Goal: Task Accomplishment & Management: Complete application form

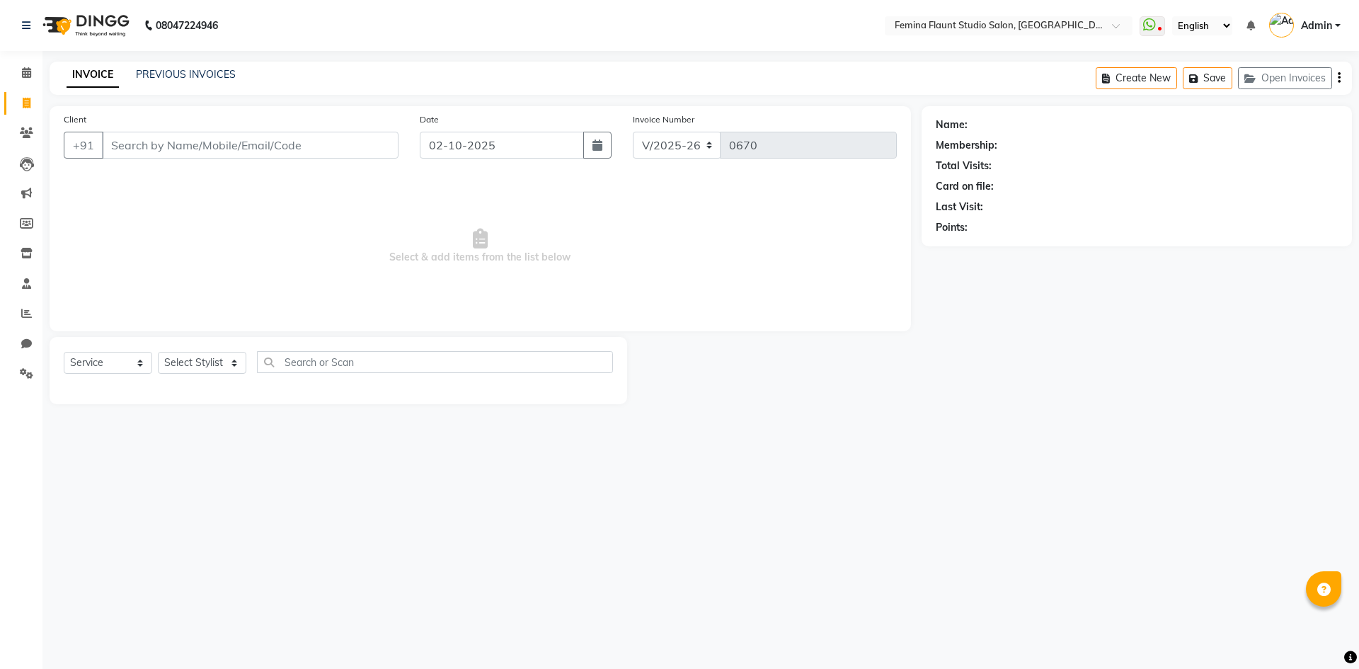
select select "8333"
select select "service"
click at [268, 57] on div "08047224946 Select Location × Femina Flaunt [GEOGRAPHIC_DATA] WhatsApp Status ✕…" at bounding box center [679, 334] width 1359 height 669
click at [209, 144] on input "Client" at bounding box center [250, 145] width 297 height 27
click at [210, 144] on input "Client" at bounding box center [250, 145] width 297 height 27
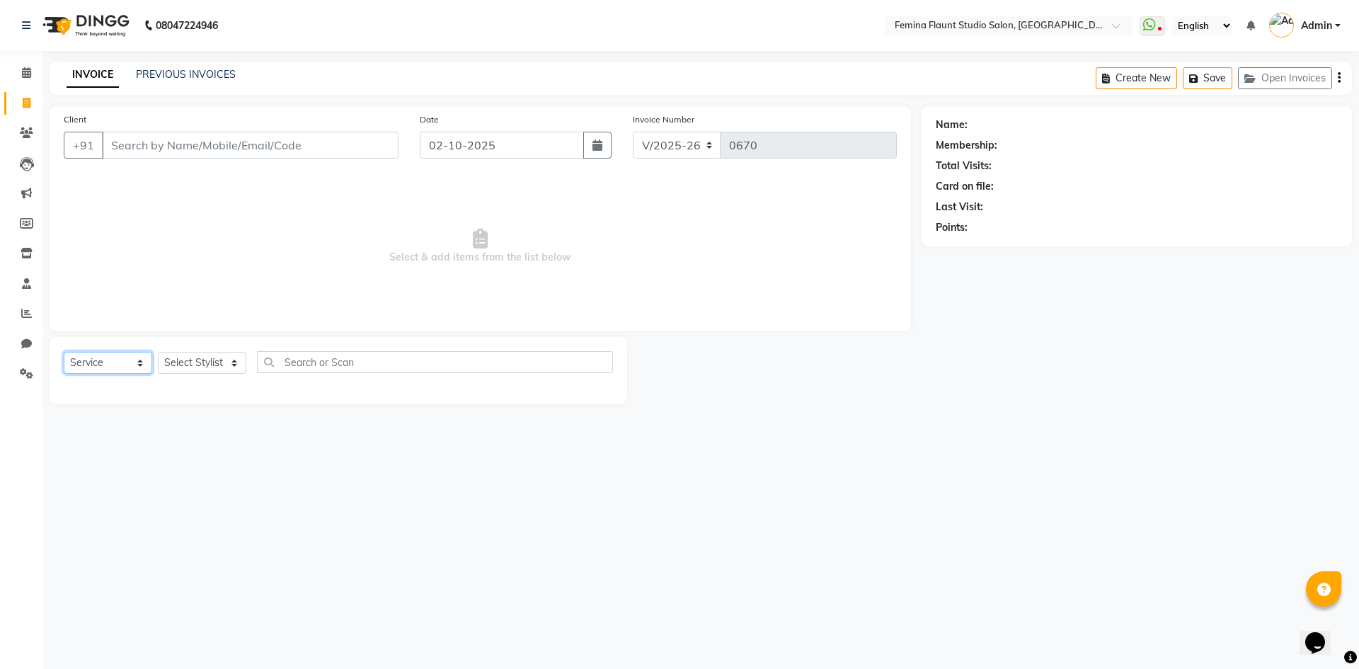
click at [120, 369] on select "Select Service Product Membership Package Voucher Prepaid Gift Card" at bounding box center [108, 363] width 88 height 22
click at [64, 352] on select "Select Service Product Membership Package Voucher Prepaid Gift Card" at bounding box center [108, 363] width 88 height 22
click at [187, 365] on select "Select Stylist Admin Durga [PERSON_NAME] [PERSON_NAME] Sri [PERSON_NAME] [PERSO…" at bounding box center [202, 363] width 88 height 22
select select "91625"
click at [158, 352] on select "Select Stylist Admin Durga [PERSON_NAME] [PERSON_NAME] Sri [PERSON_NAME] [PERSO…" at bounding box center [202, 363] width 88 height 22
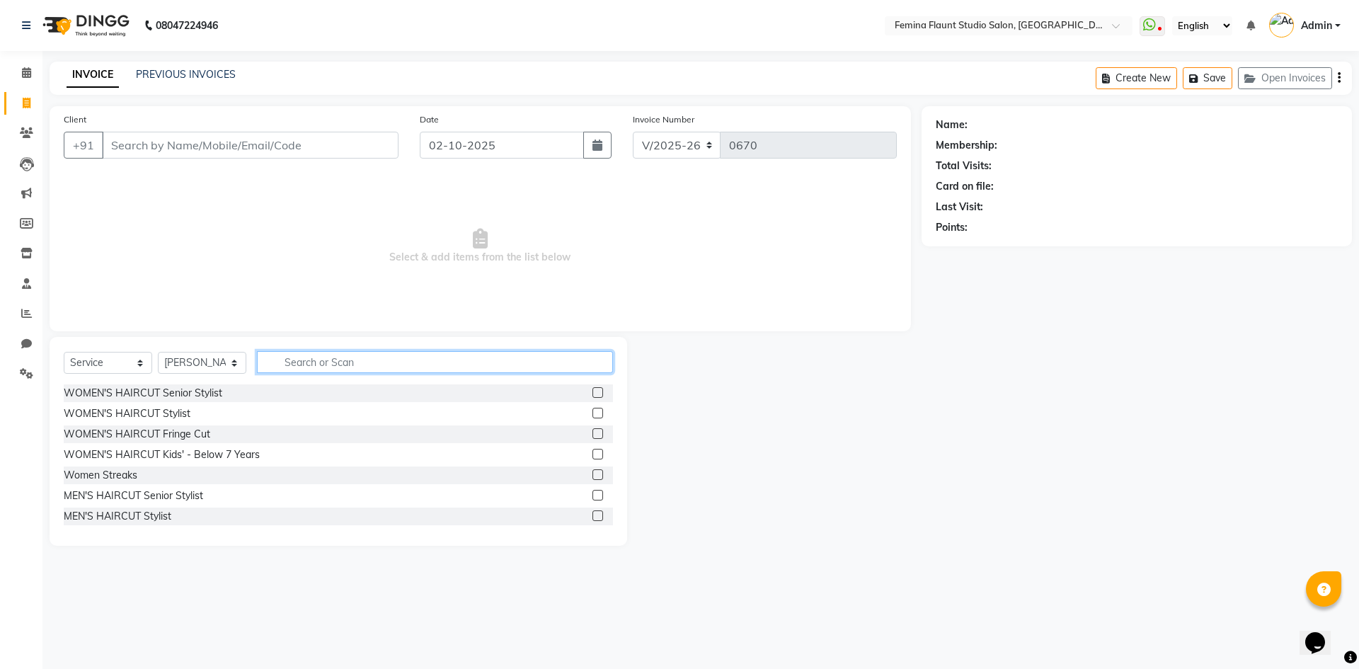
click at [293, 366] on input "text" at bounding box center [435, 362] width 356 height 22
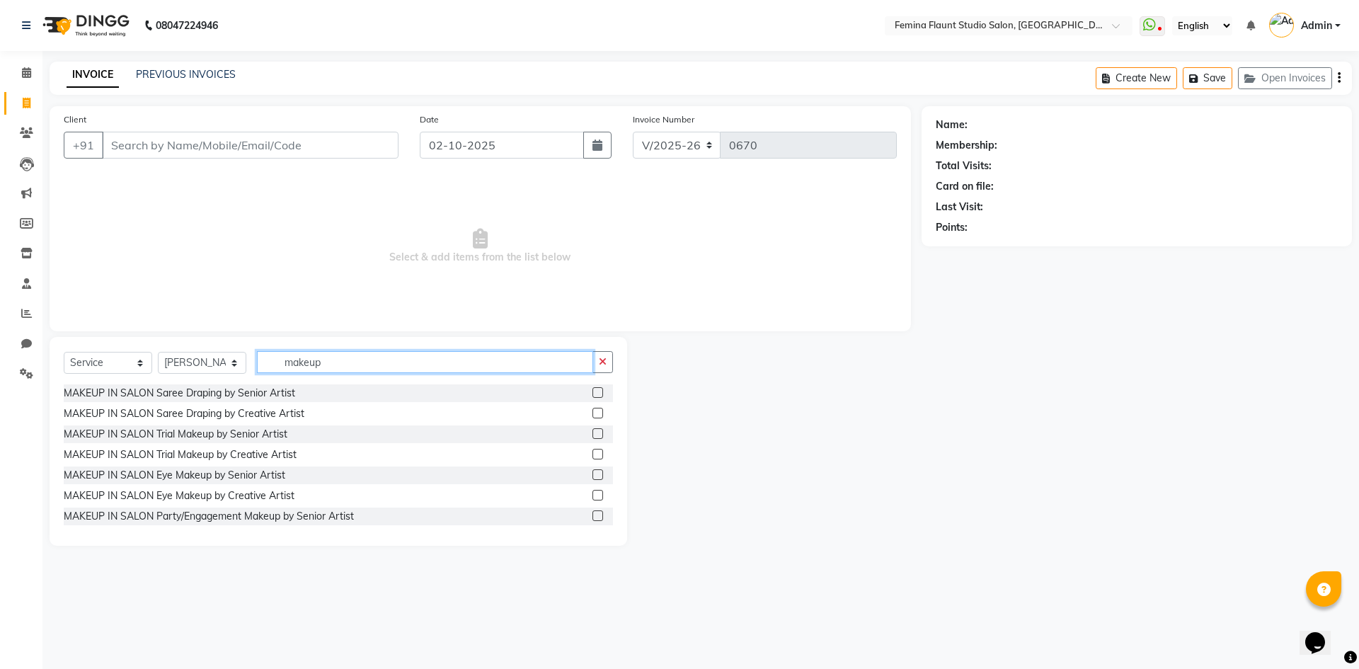
type input "makeup"
click at [593, 474] on label at bounding box center [598, 474] width 11 height 11
click at [593, 474] on input "checkbox" at bounding box center [597, 475] width 9 height 9
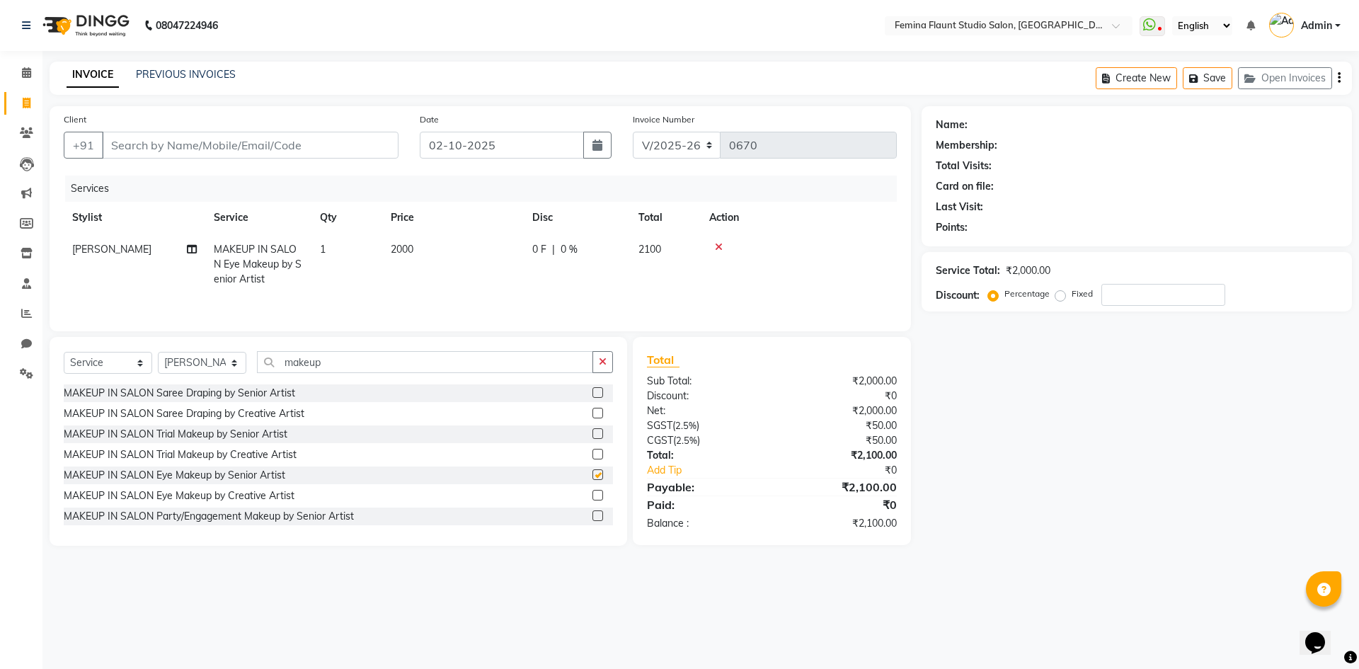
click at [593, 474] on label at bounding box center [598, 474] width 11 height 11
click at [593, 474] on input "checkbox" at bounding box center [597, 475] width 9 height 9
checkbox input "false"
click at [716, 244] on icon at bounding box center [719, 247] width 8 height 10
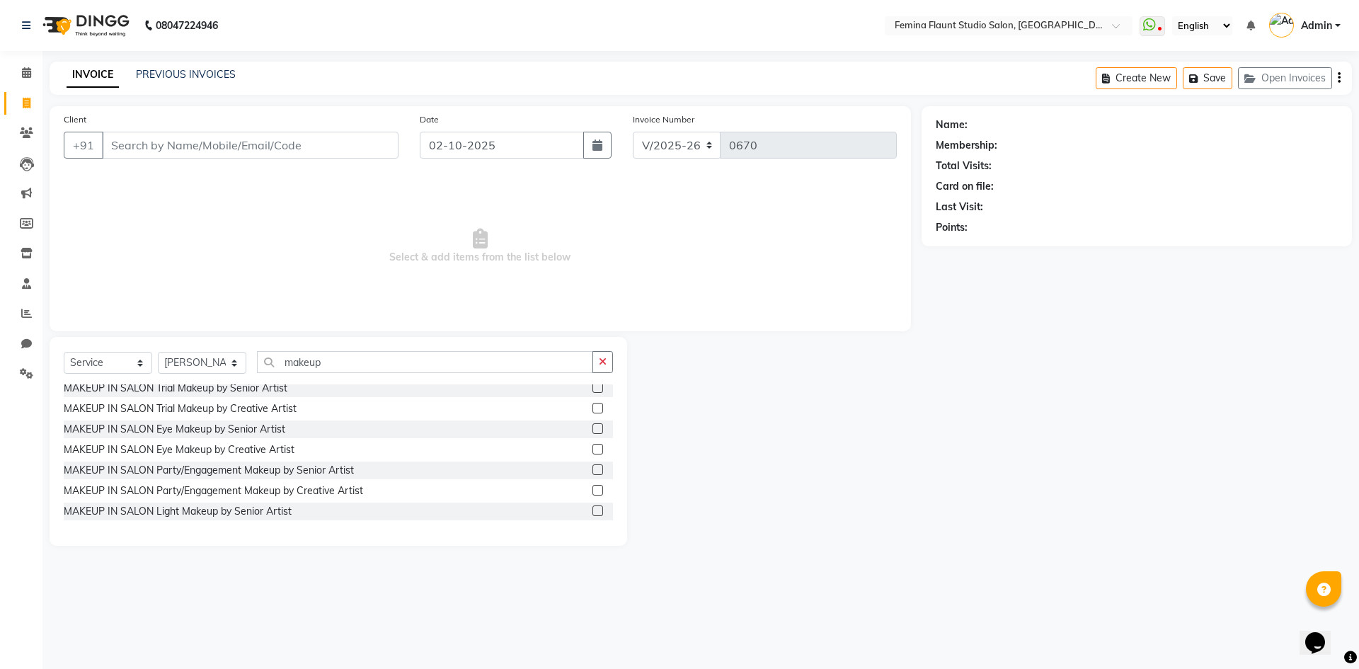
scroll to position [71, 0]
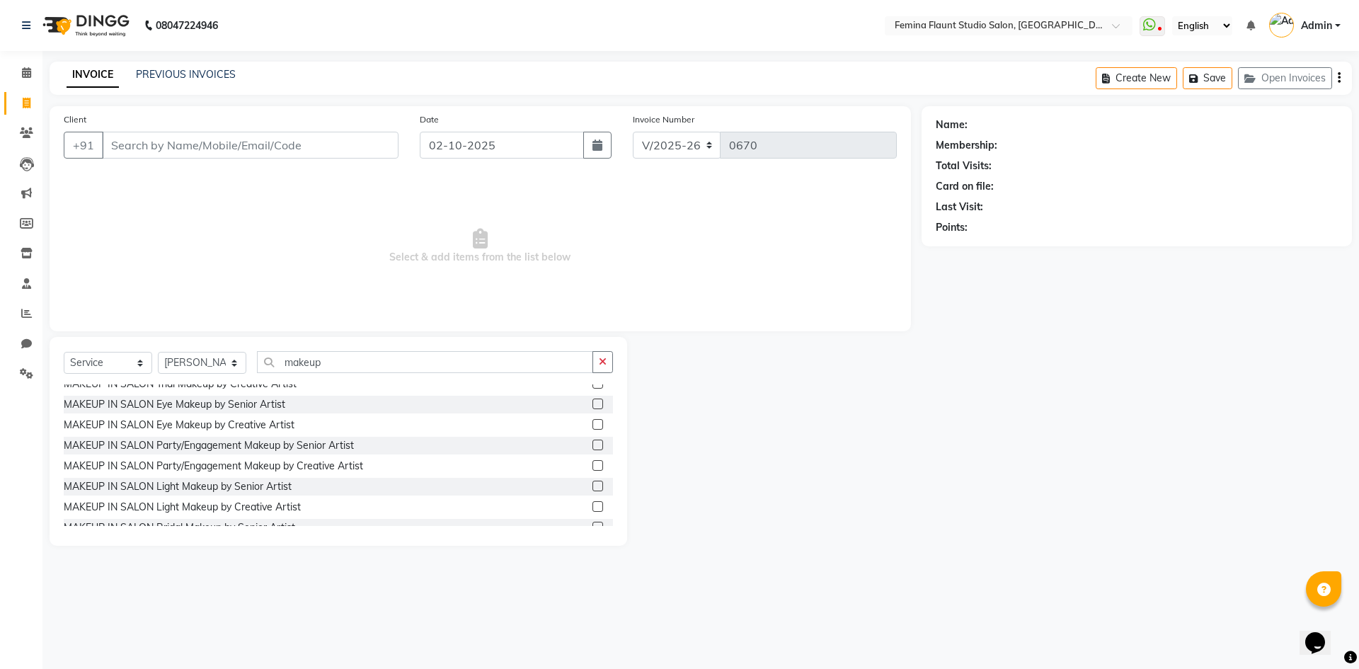
click at [593, 485] on label at bounding box center [598, 486] width 11 height 11
click at [593, 485] on input "checkbox" at bounding box center [597, 486] width 9 height 9
click at [593, 485] on label at bounding box center [598, 486] width 11 height 11
click at [593, 485] on input "checkbox" at bounding box center [597, 486] width 9 height 9
checkbox input "false"
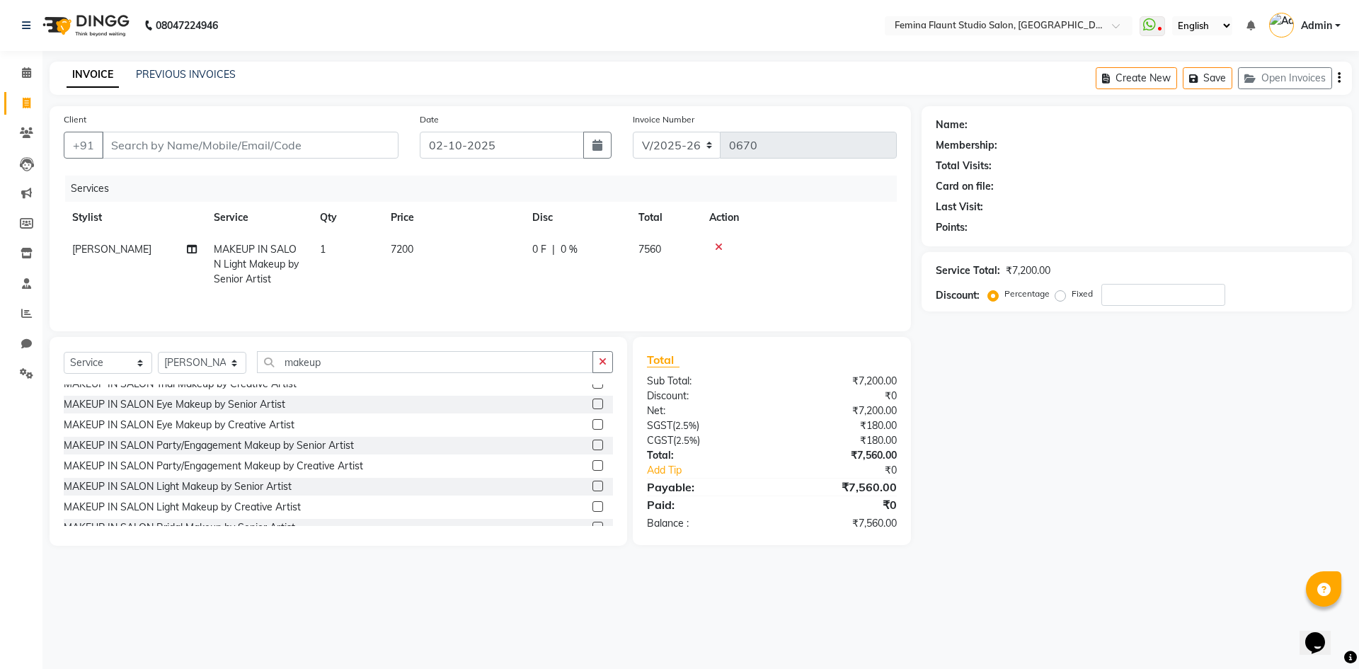
click at [549, 248] on div "0 F | 0 %" at bounding box center [576, 249] width 89 height 15
select select "91625"
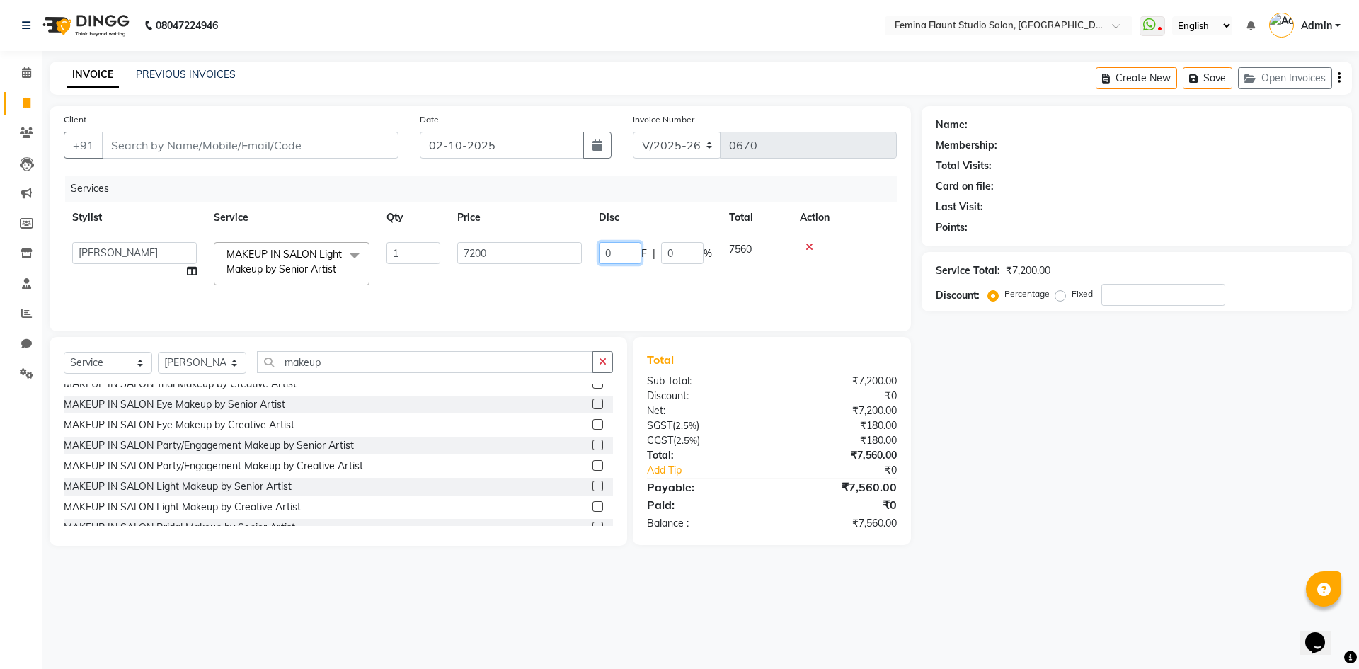
click at [623, 253] on input "0" at bounding box center [620, 253] width 42 height 22
type input "2560"
click at [869, 284] on td at bounding box center [843, 264] width 105 height 60
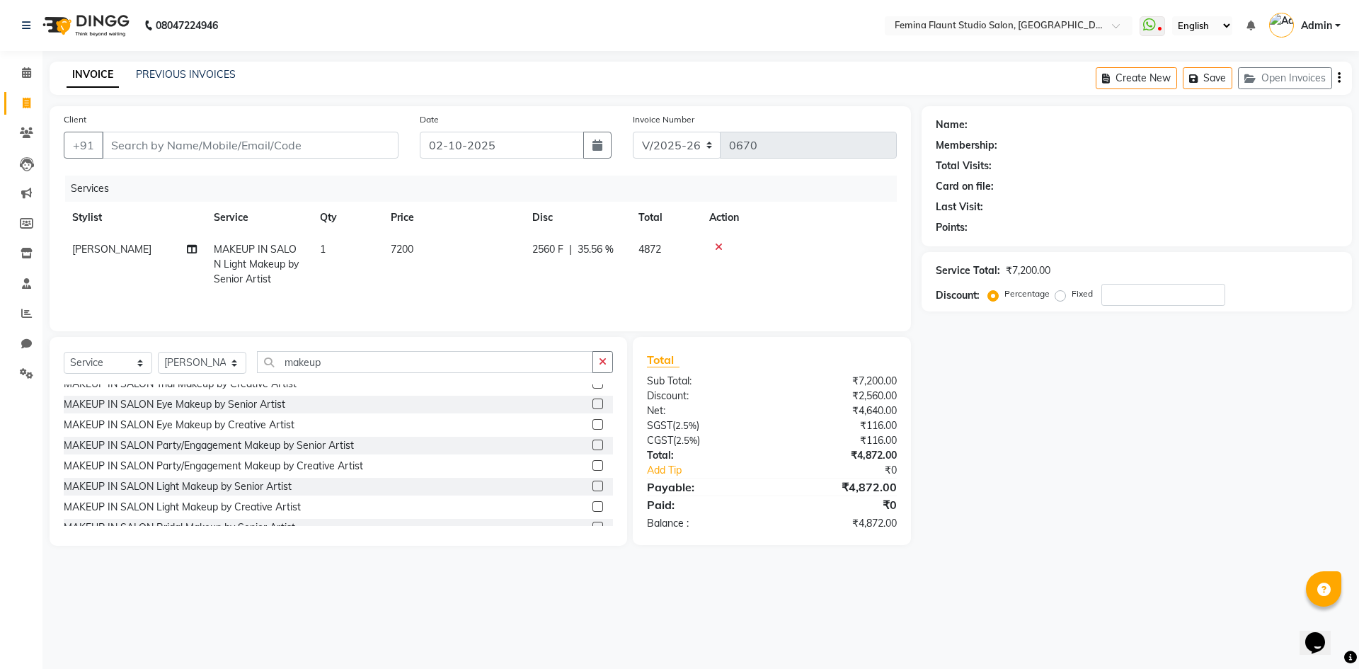
click at [569, 241] on td "2560 F | 35.56 %" at bounding box center [577, 265] width 106 height 62
select select "91625"
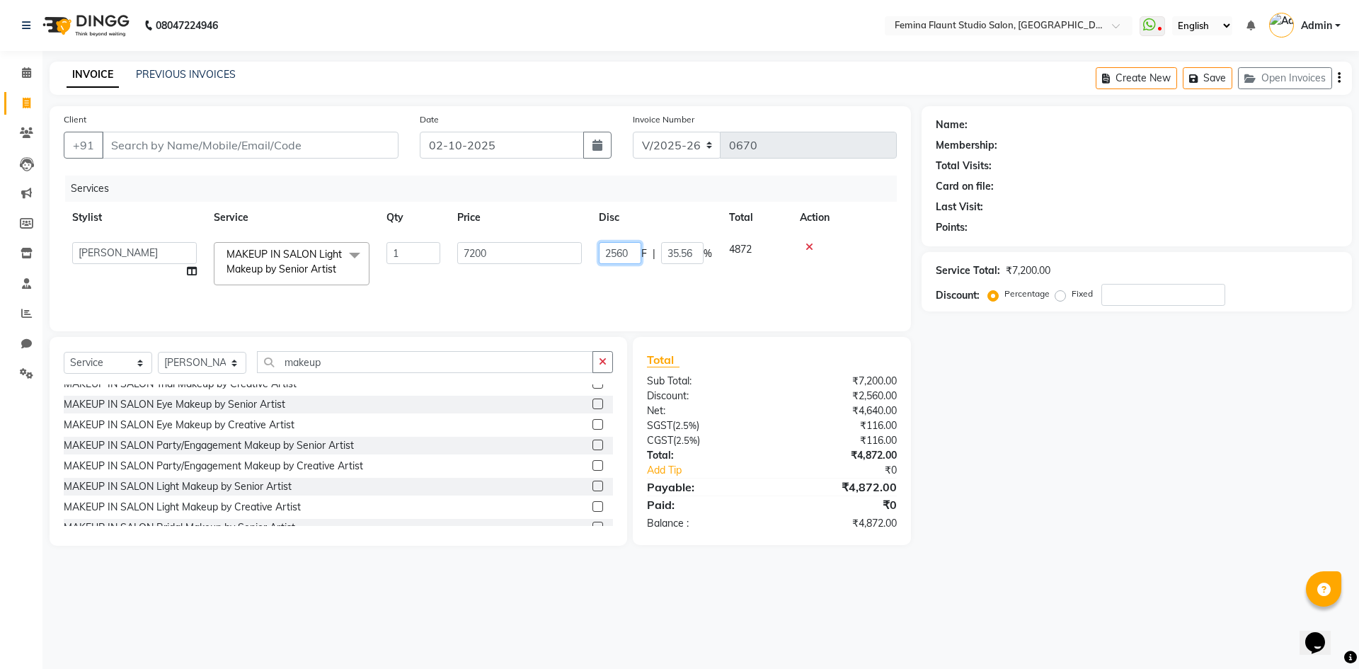
click at [639, 248] on input "2560" at bounding box center [620, 253] width 42 height 22
type input "2"
click at [876, 253] on td at bounding box center [843, 264] width 105 height 60
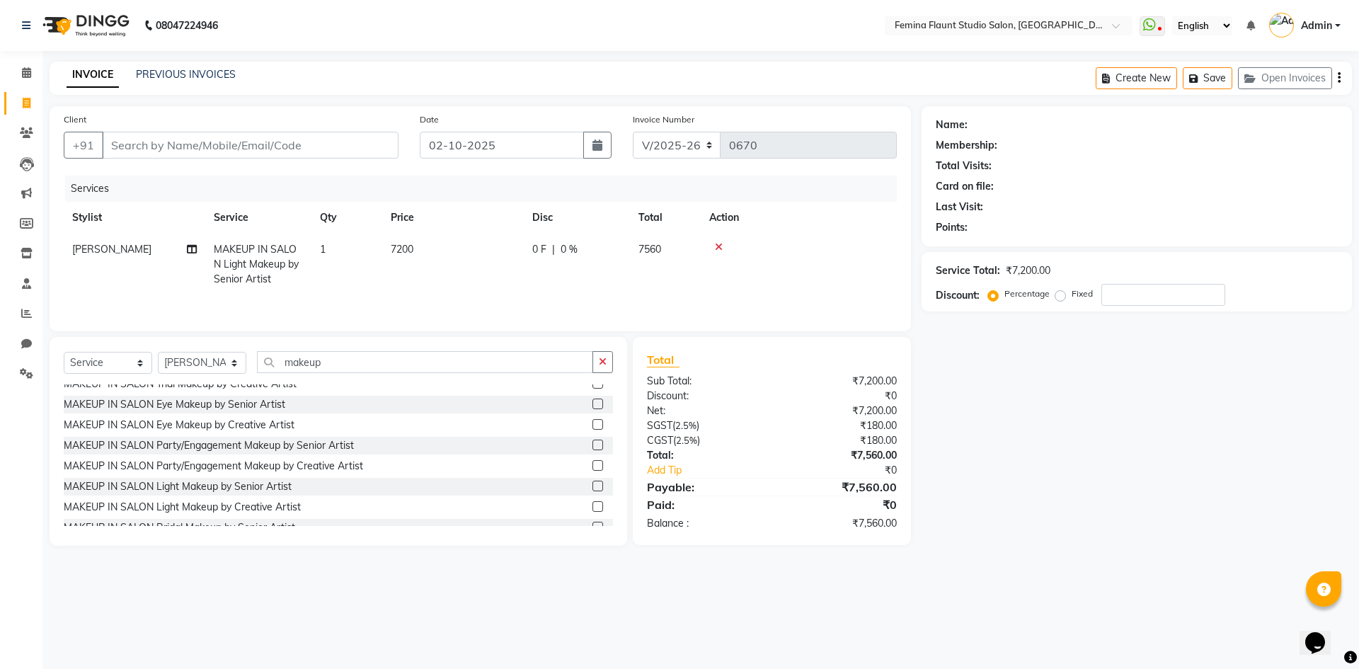
click at [875, 253] on td at bounding box center [799, 265] width 196 height 62
click at [1072, 297] on label "Fixed" at bounding box center [1082, 293] width 21 height 13
click at [1064, 297] on input "Fixed" at bounding box center [1063, 294] width 10 height 10
radio input "true"
click at [1072, 297] on label "Fixed" at bounding box center [1082, 293] width 21 height 13
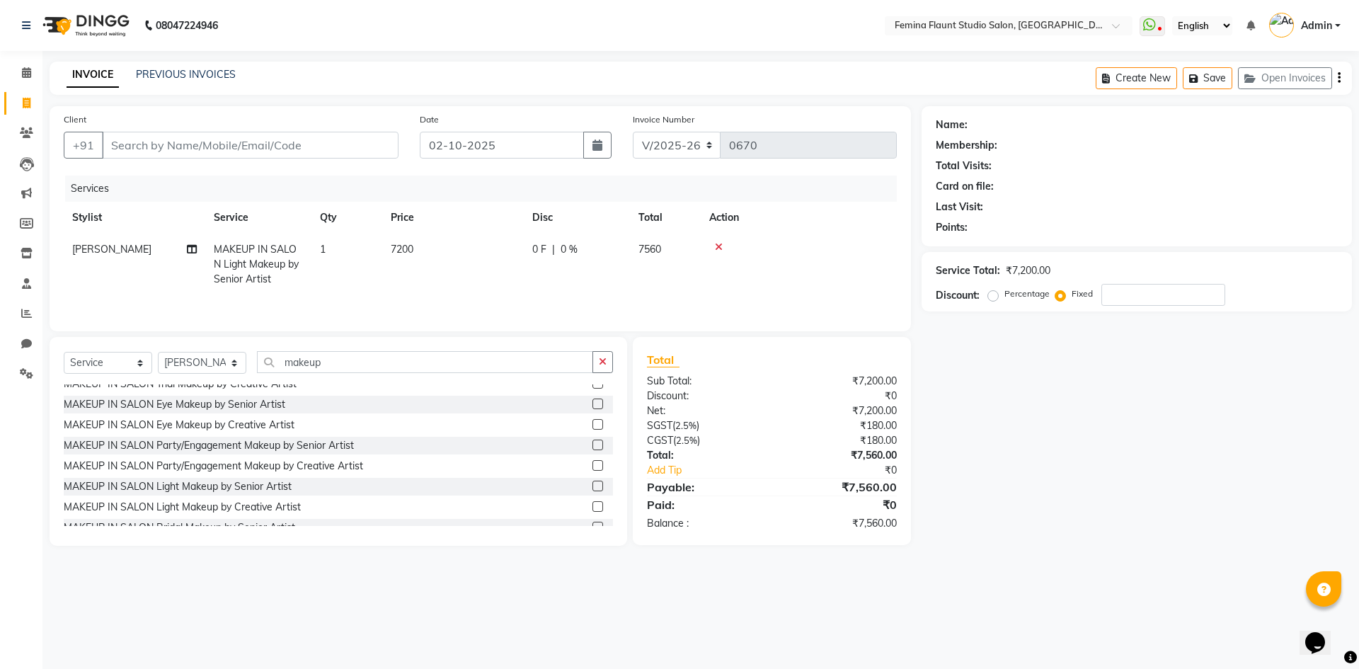
click at [1064, 297] on input "Fixed" at bounding box center [1063, 294] width 10 height 10
click at [1114, 297] on input "number" at bounding box center [1164, 295] width 124 height 22
click at [1116, 297] on input "number" at bounding box center [1164, 295] width 124 height 22
type input "2560"
click at [291, 145] on input "Client" at bounding box center [250, 145] width 297 height 27
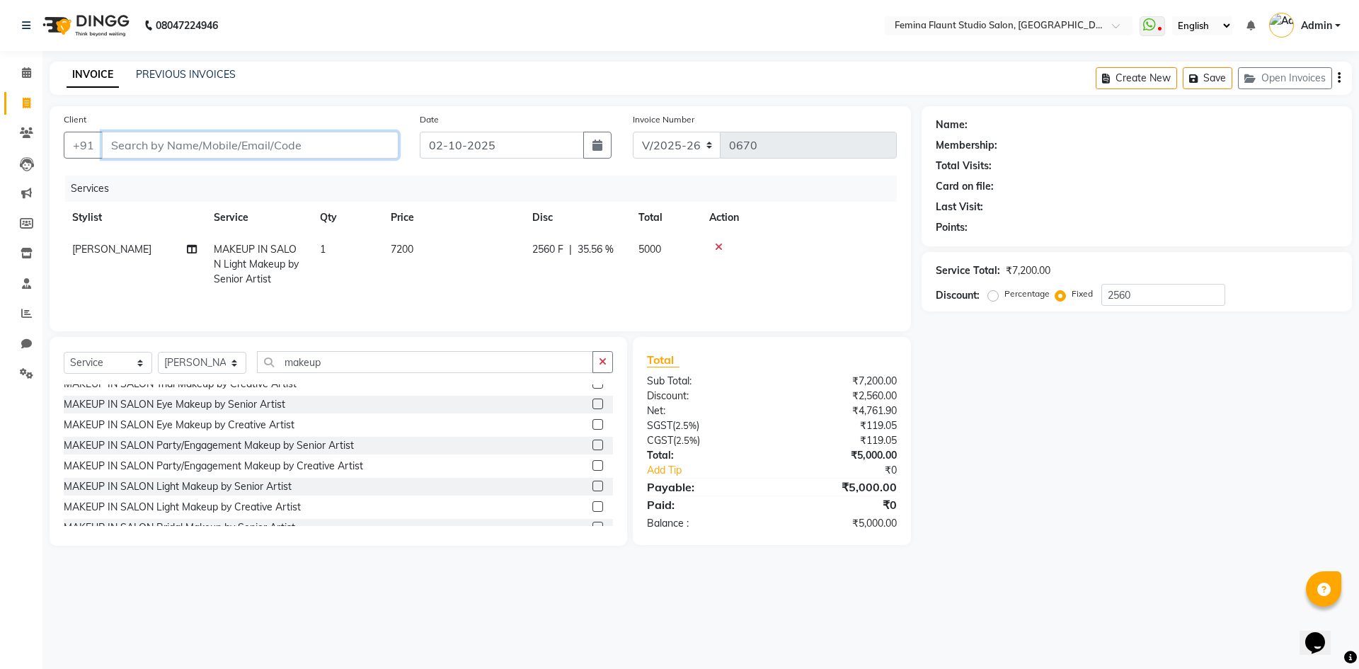
type input "u"
radio input "true"
type input "0"
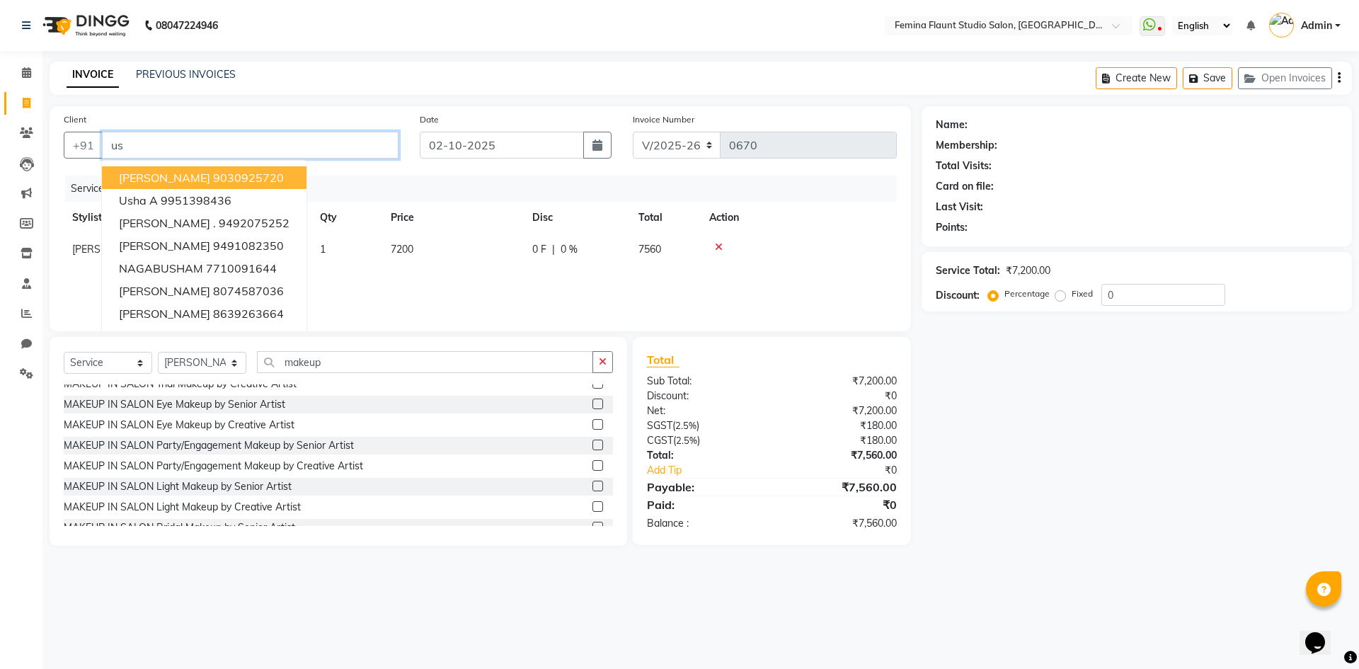
type input "u"
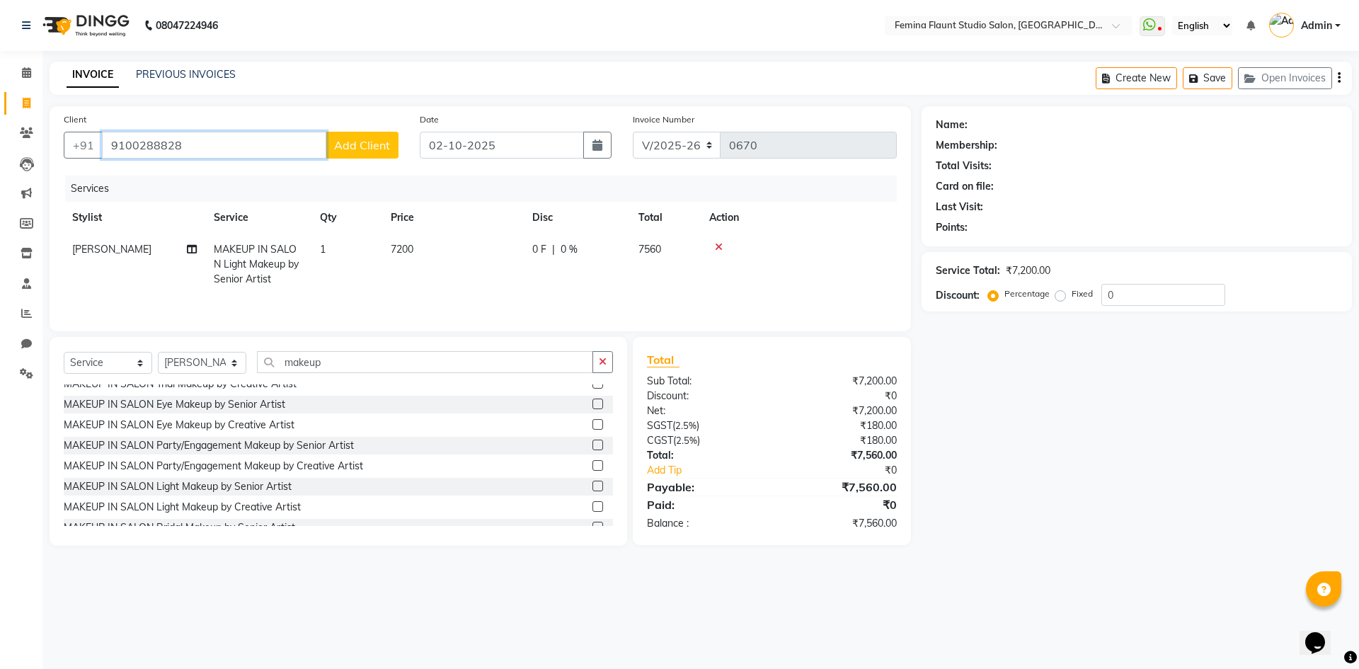
type input "9100288828"
click at [370, 143] on span "Add Client" at bounding box center [362, 145] width 56 height 14
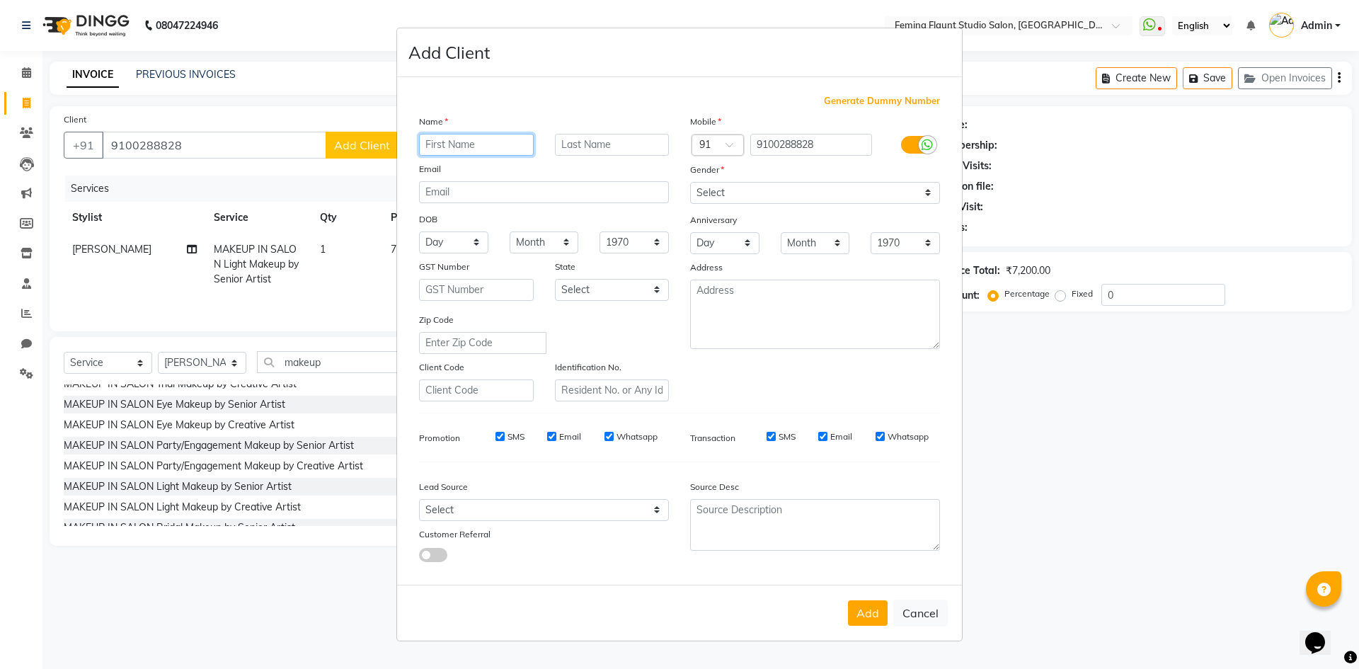
click at [428, 142] on input "text" at bounding box center [476, 145] width 115 height 22
type input "usha"
click at [803, 189] on select "Select [DEMOGRAPHIC_DATA] [DEMOGRAPHIC_DATA] Other Prefer Not To Say" at bounding box center [815, 193] width 250 height 22
select select "[DEMOGRAPHIC_DATA]"
click at [690, 182] on select "Select [DEMOGRAPHIC_DATA] [DEMOGRAPHIC_DATA] Other Prefer Not To Say" at bounding box center [815, 193] width 250 height 22
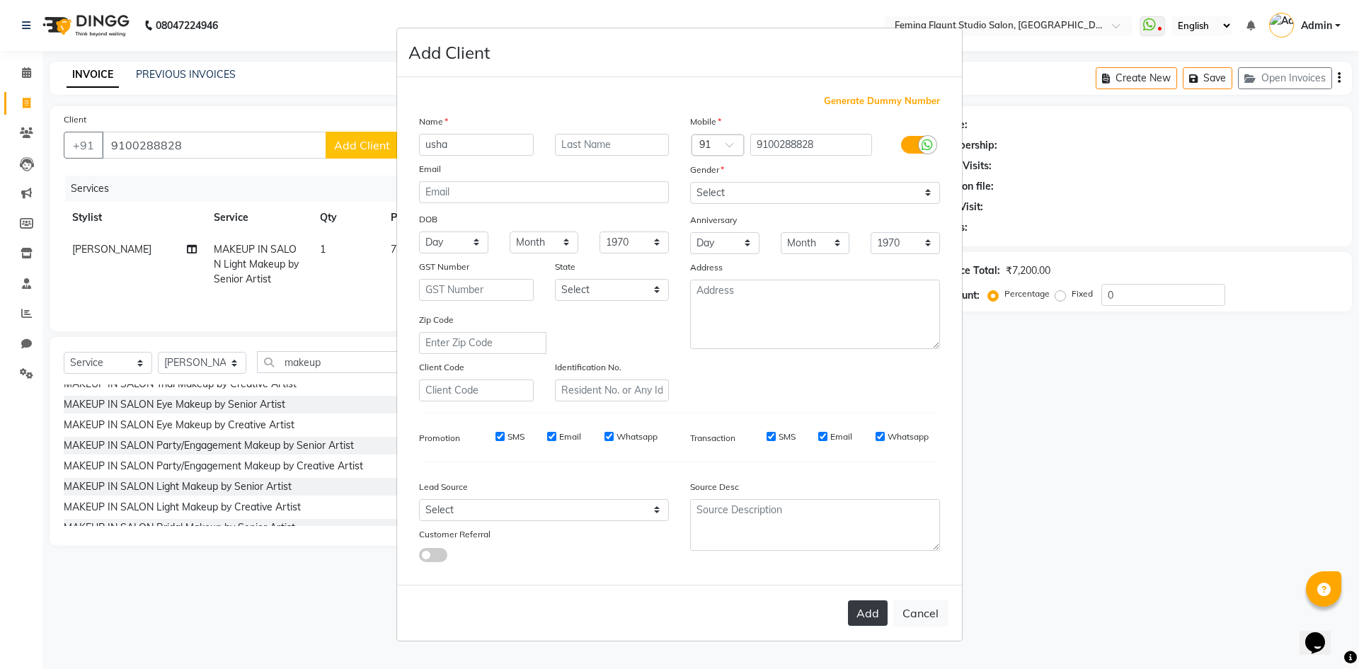
click at [855, 610] on button "Add" at bounding box center [868, 612] width 40 height 25
click at [855, 610] on div "Add Cancel" at bounding box center [679, 613] width 565 height 56
select select
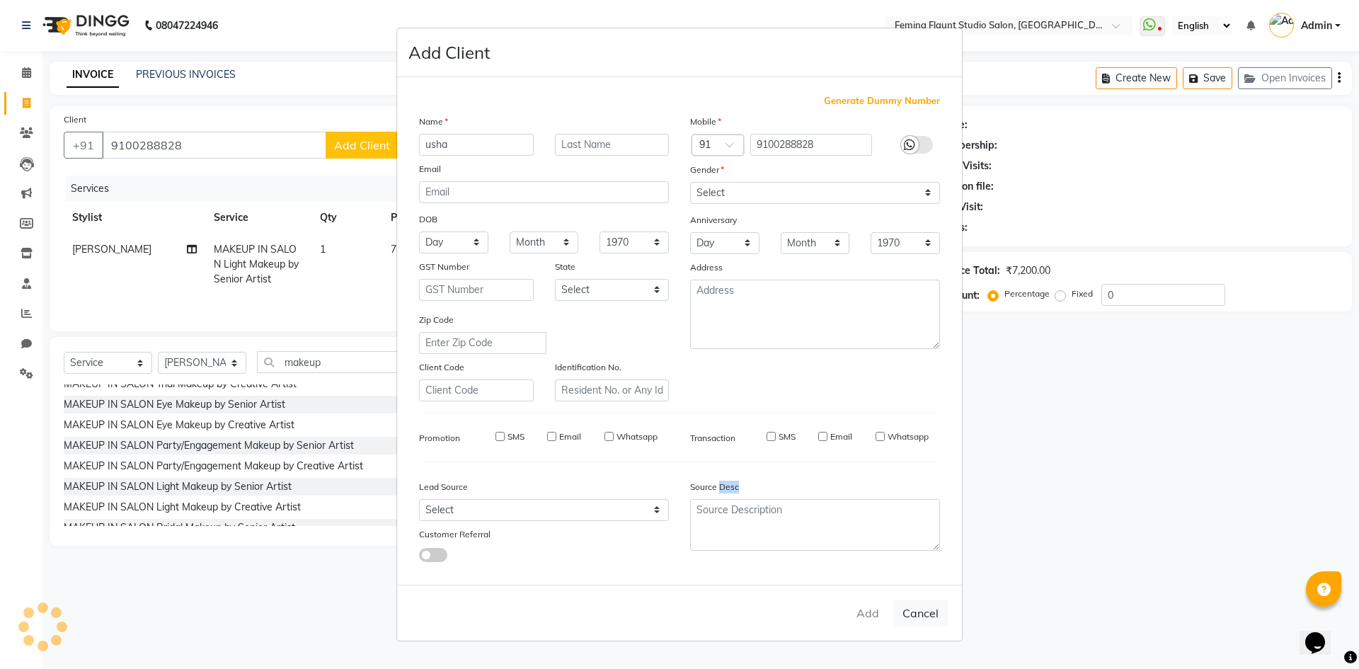
select select
checkbox input "false"
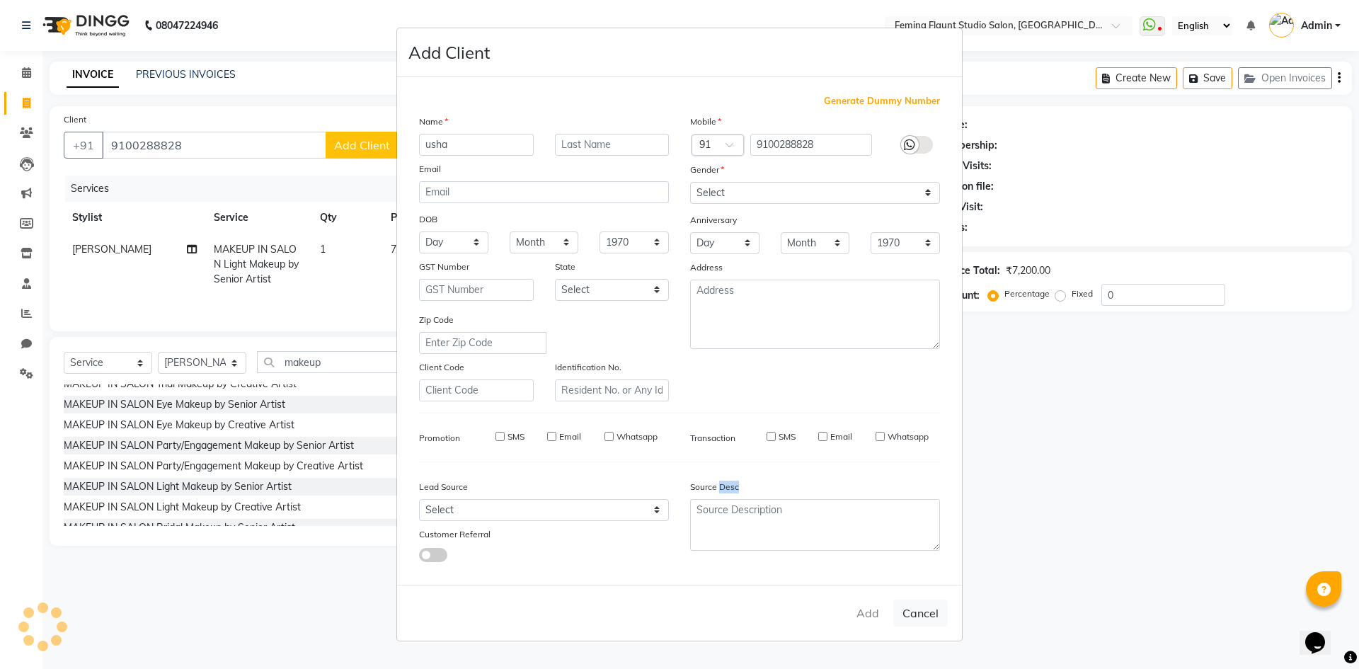
checkbox input "false"
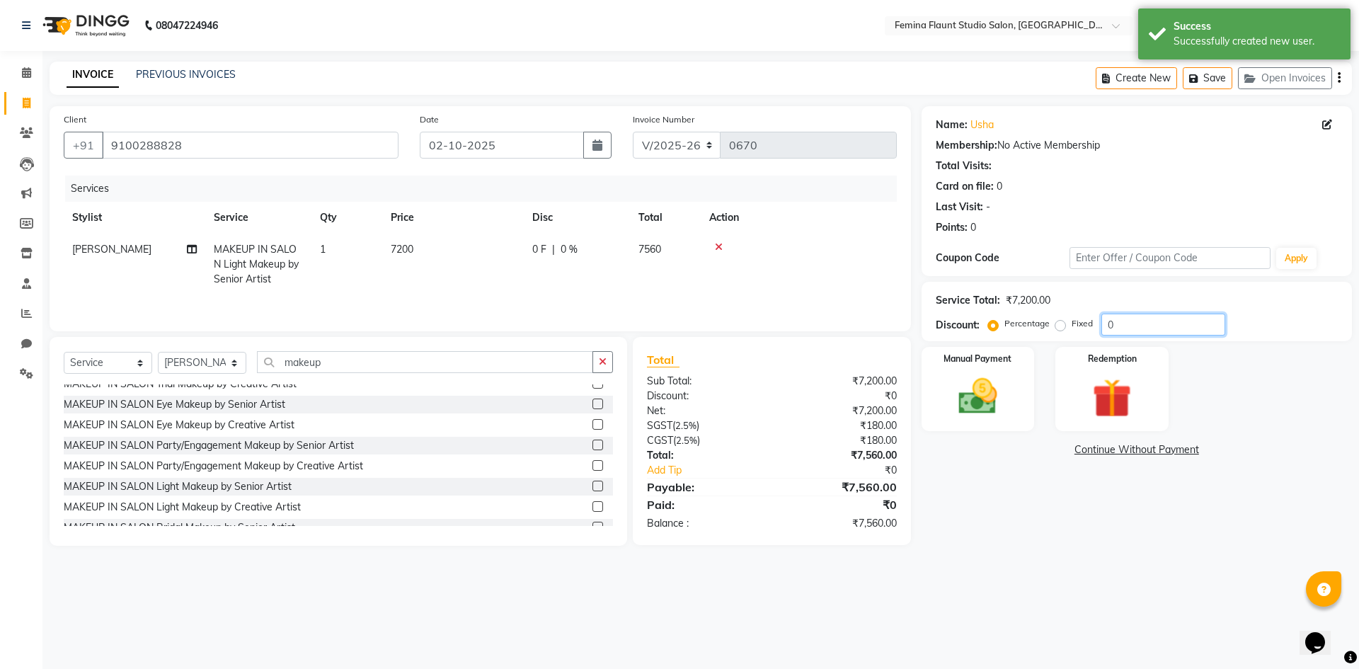
click at [1141, 321] on input "0" at bounding box center [1164, 325] width 124 height 22
click at [1072, 326] on label "Fixed" at bounding box center [1082, 323] width 21 height 13
click at [1058, 326] on input "Fixed" at bounding box center [1063, 324] width 10 height 10
radio input "true"
click at [1072, 326] on label "Fixed" at bounding box center [1082, 323] width 21 height 13
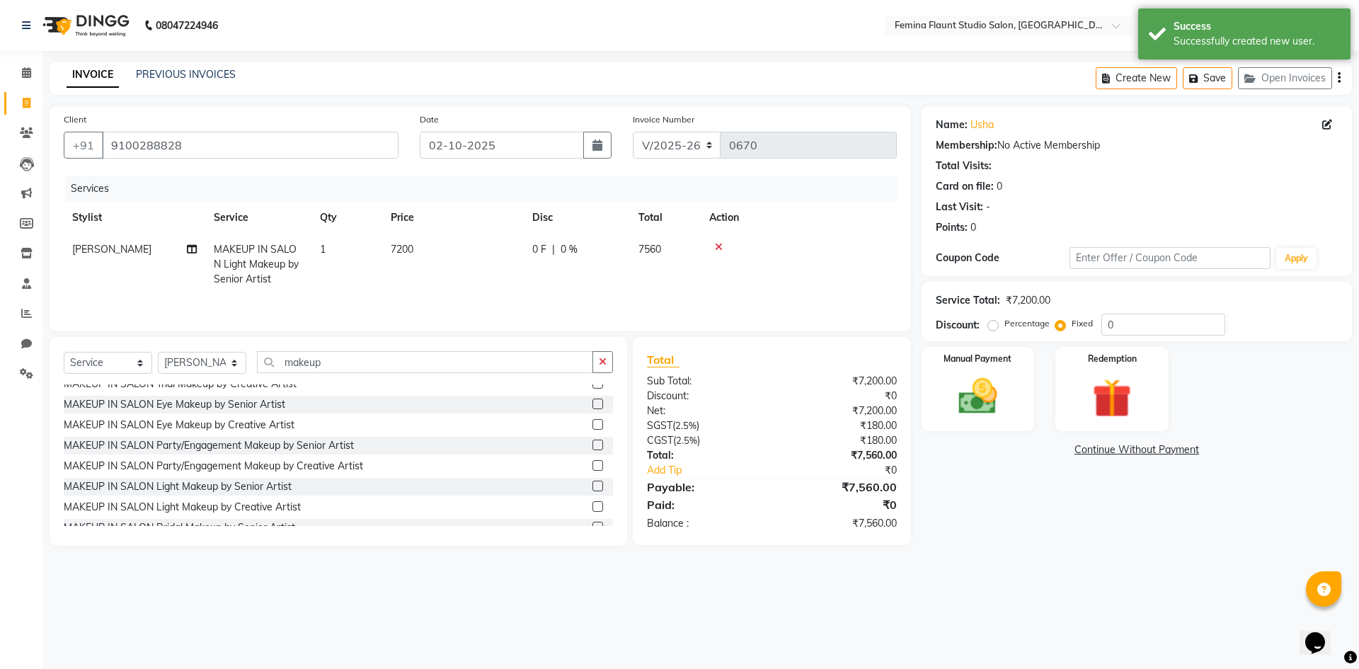
click at [1058, 326] on input "Fixed" at bounding box center [1063, 324] width 10 height 10
click at [1126, 323] on input "0" at bounding box center [1164, 325] width 124 height 22
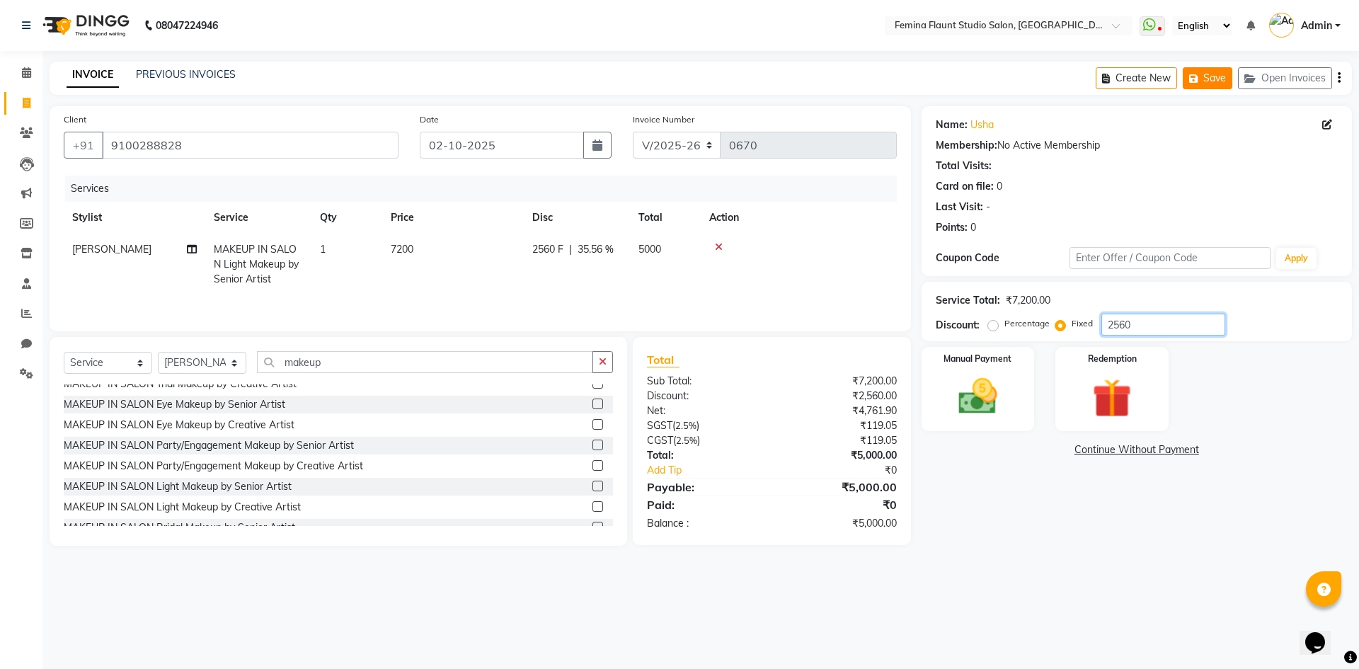
type input "2560"
click at [1208, 79] on button "Save" at bounding box center [1208, 78] width 50 height 22
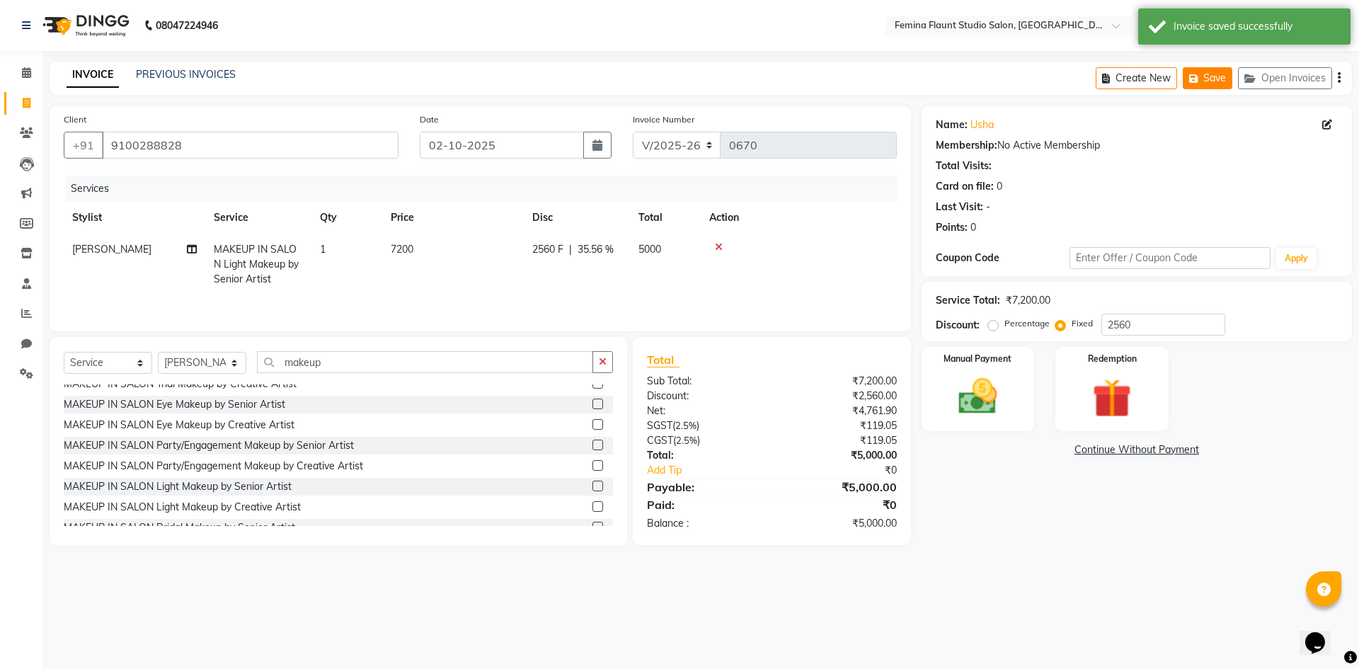
click at [1211, 77] on button "Save" at bounding box center [1208, 78] width 50 height 22
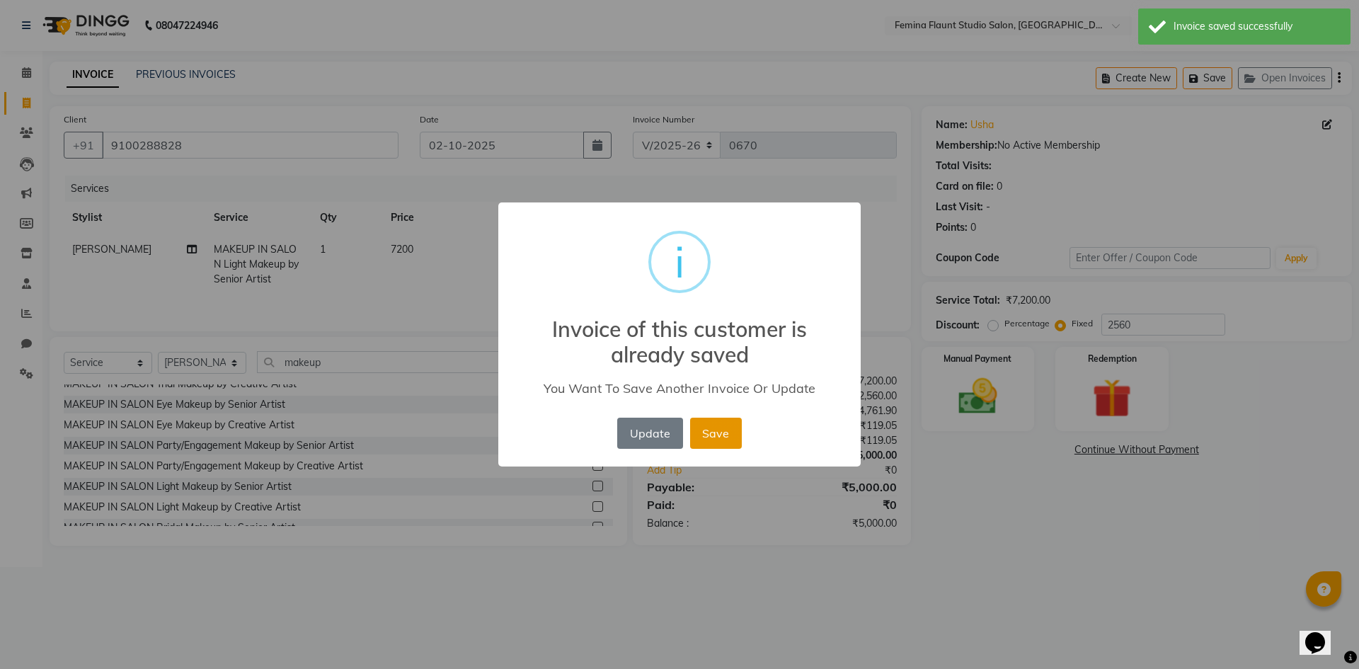
click at [731, 439] on button "Save" at bounding box center [716, 433] width 52 height 31
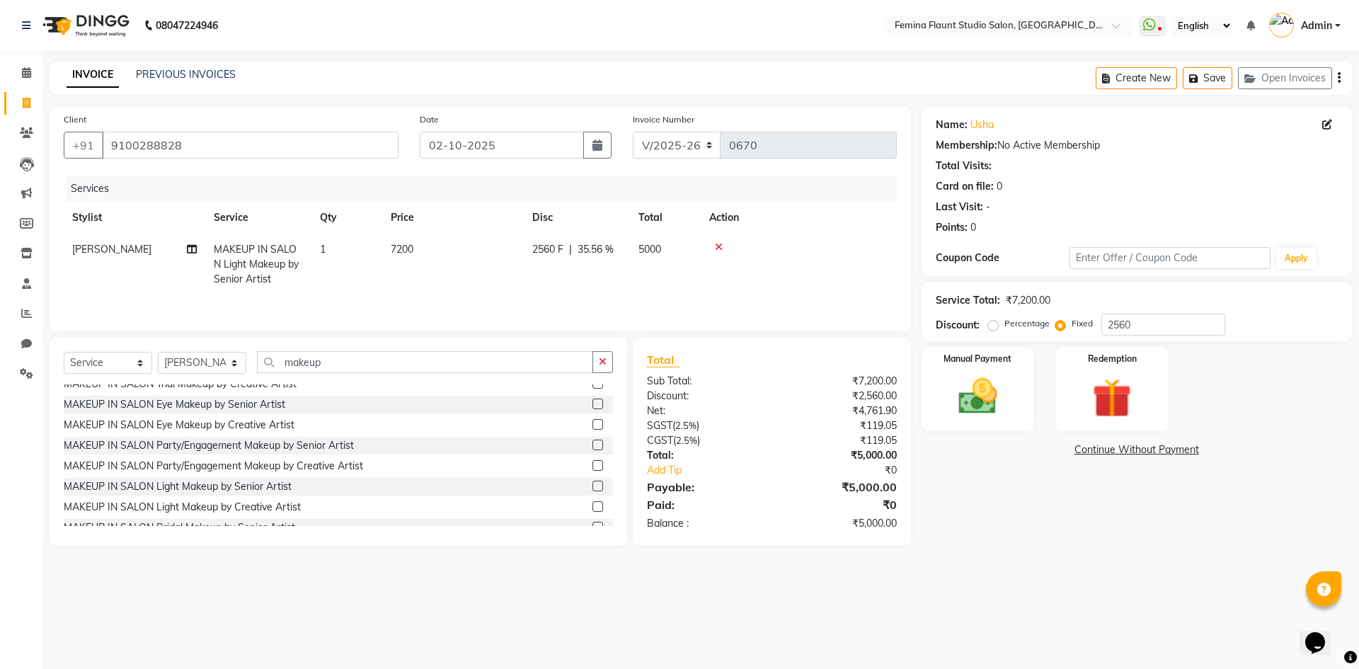
click at [829, 264] on td at bounding box center [799, 265] width 196 height 62
click at [966, 398] on img at bounding box center [978, 396] width 66 height 47
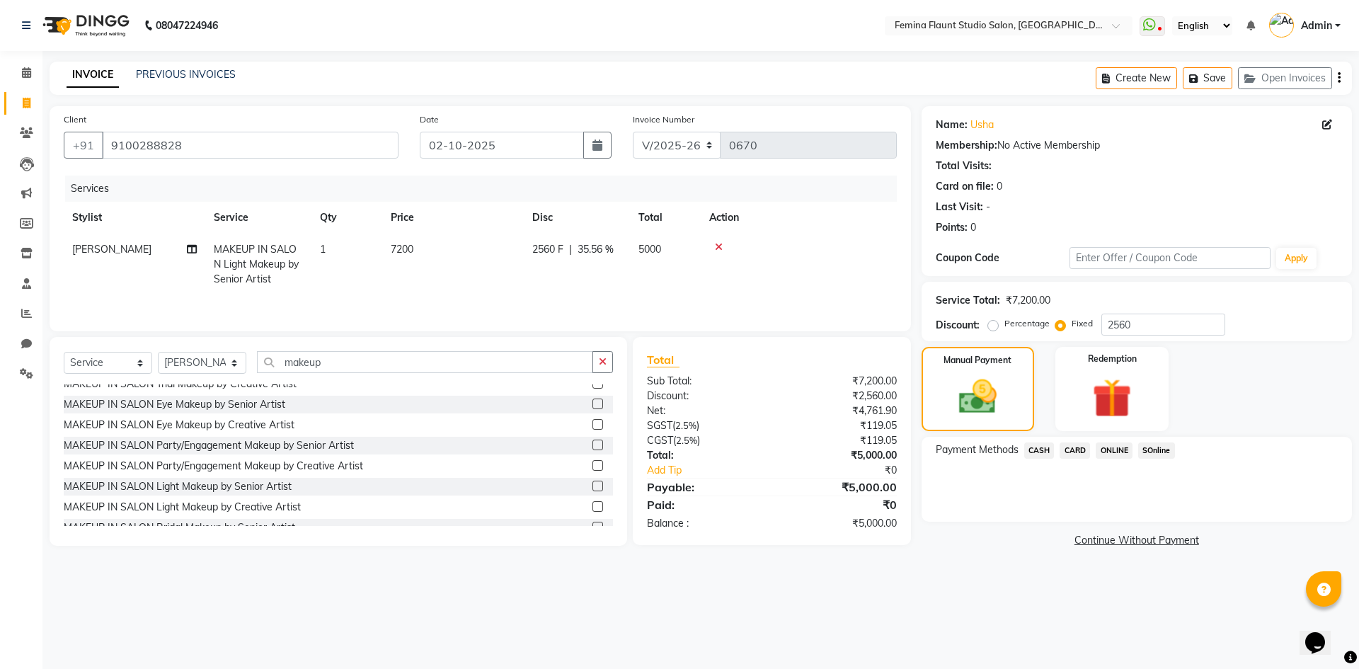
click at [1107, 447] on span "ONLINE" at bounding box center [1114, 450] width 37 height 16
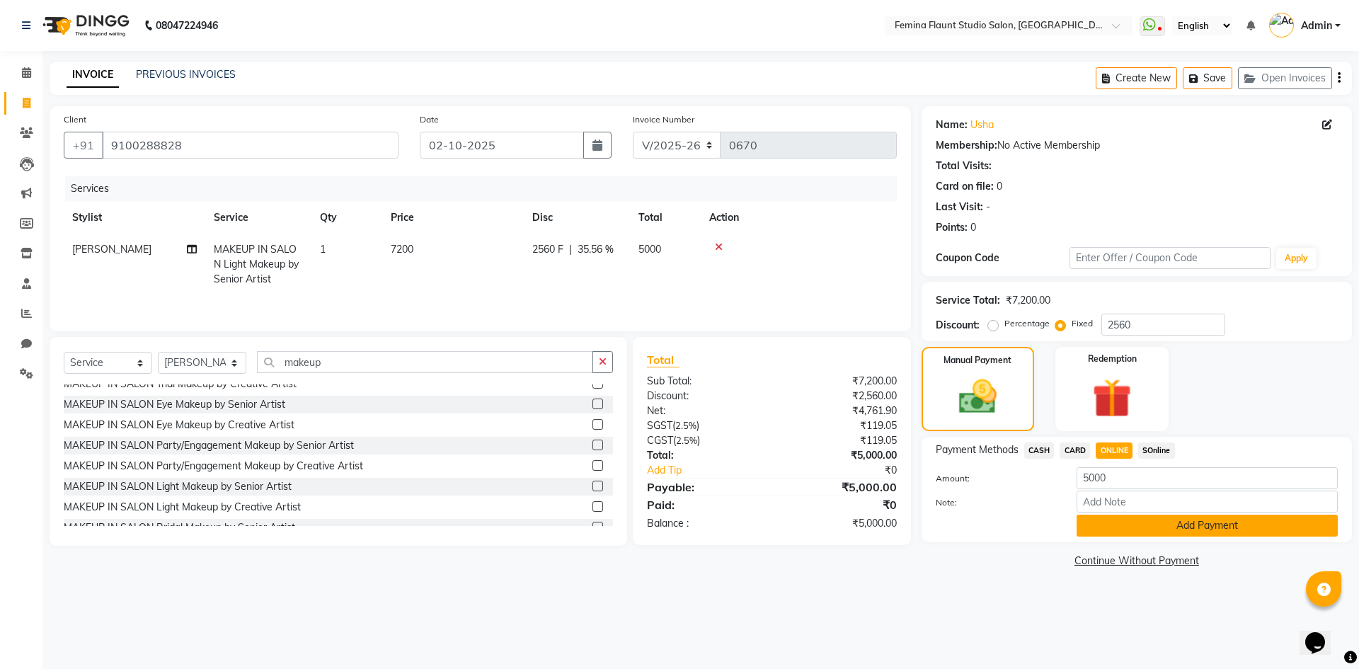
click at [1129, 532] on button "Add Payment" at bounding box center [1207, 526] width 261 height 22
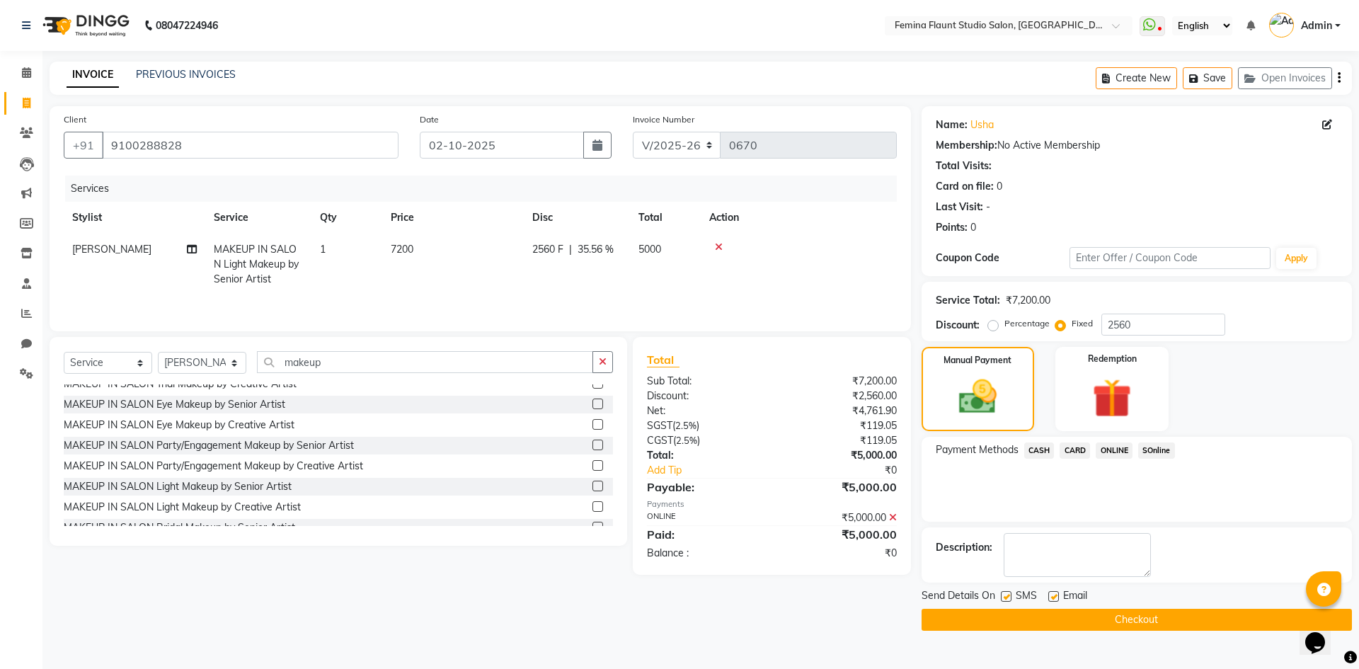
click at [1129, 533] on textarea at bounding box center [1077, 555] width 147 height 44
click at [1107, 627] on button "Checkout" at bounding box center [1137, 620] width 430 height 22
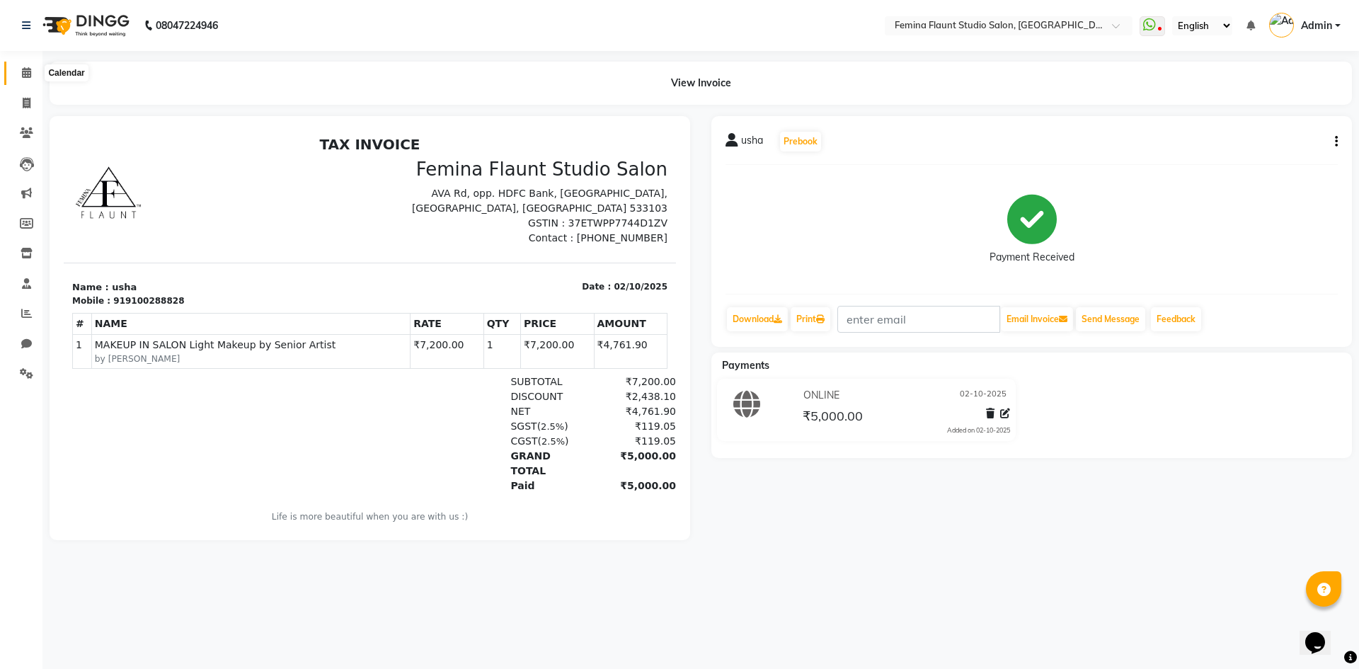
click at [26, 75] on icon at bounding box center [26, 72] width 9 height 11
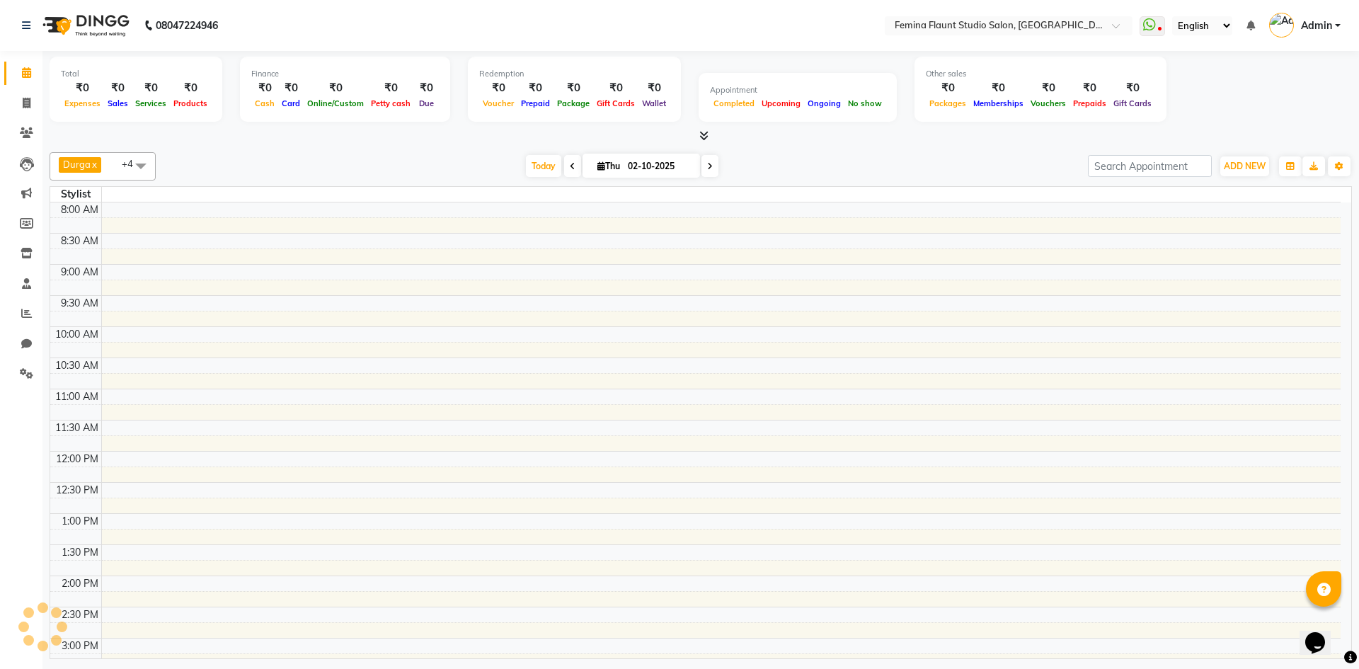
click at [26, 75] on icon at bounding box center [26, 72] width 9 height 11
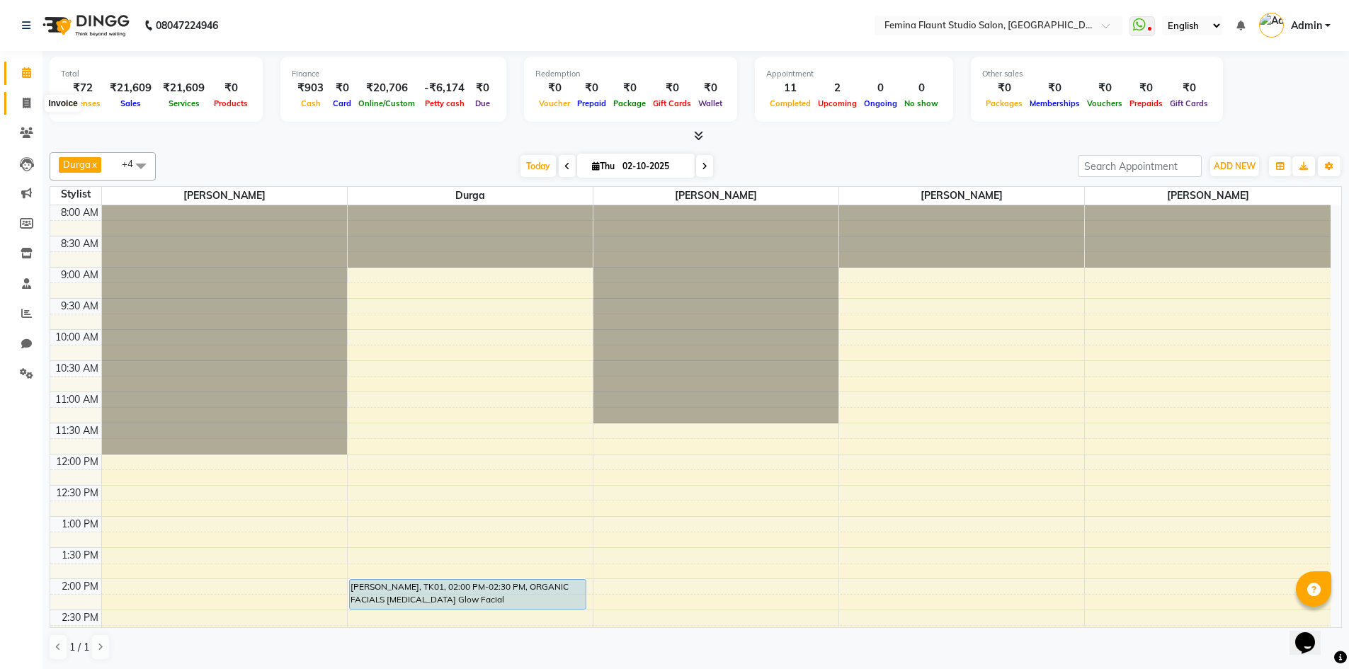
click at [28, 99] on icon at bounding box center [27, 103] width 8 height 11
select select "service"
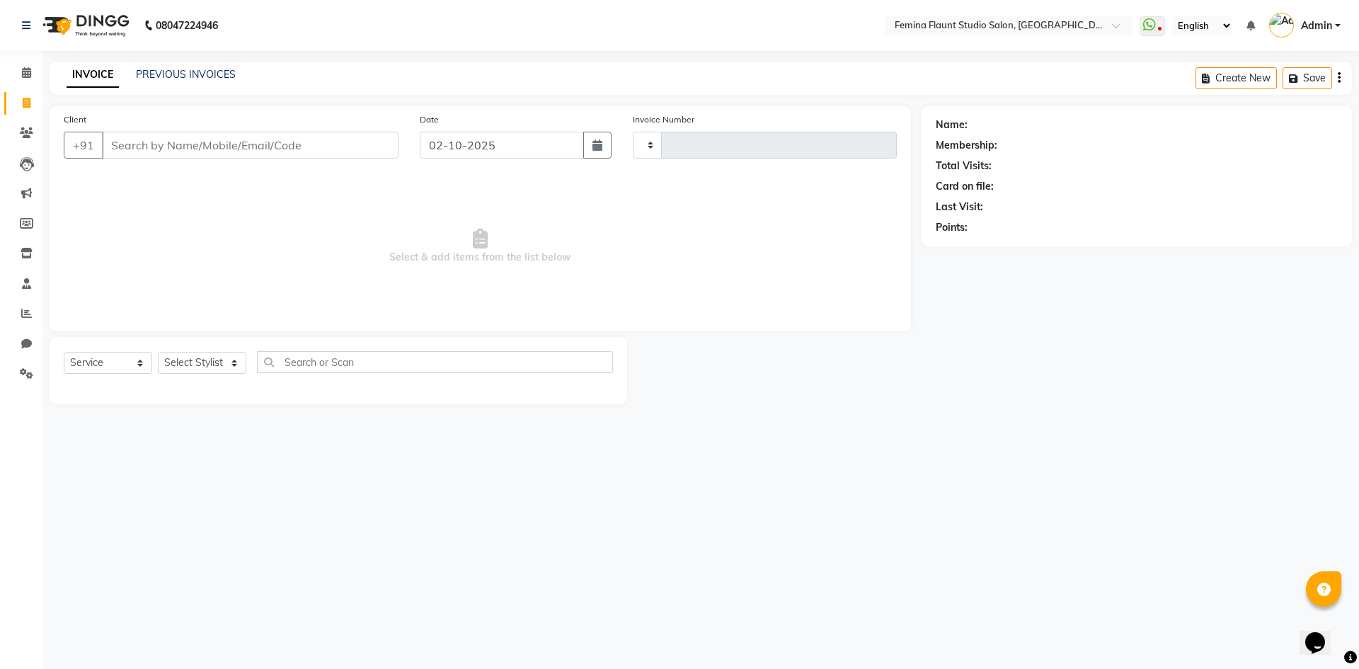
click at [28, 99] on icon at bounding box center [27, 103] width 8 height 11
select select "service"
type input "0671"
select select "8333"
click at [23, 73] on icon at bounding box center [26, 72] width 9 height 11
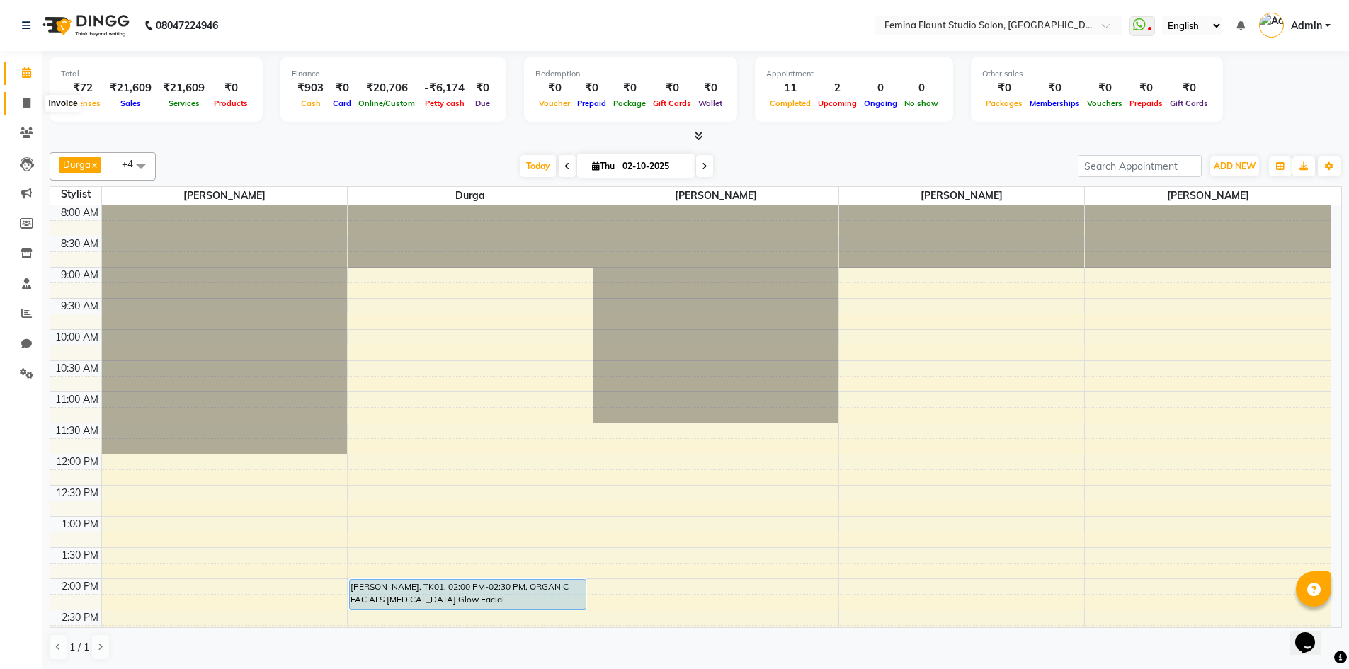
click at [21, 101] on span at bounding box center [26, 104] width 25 height 16
select select "service"
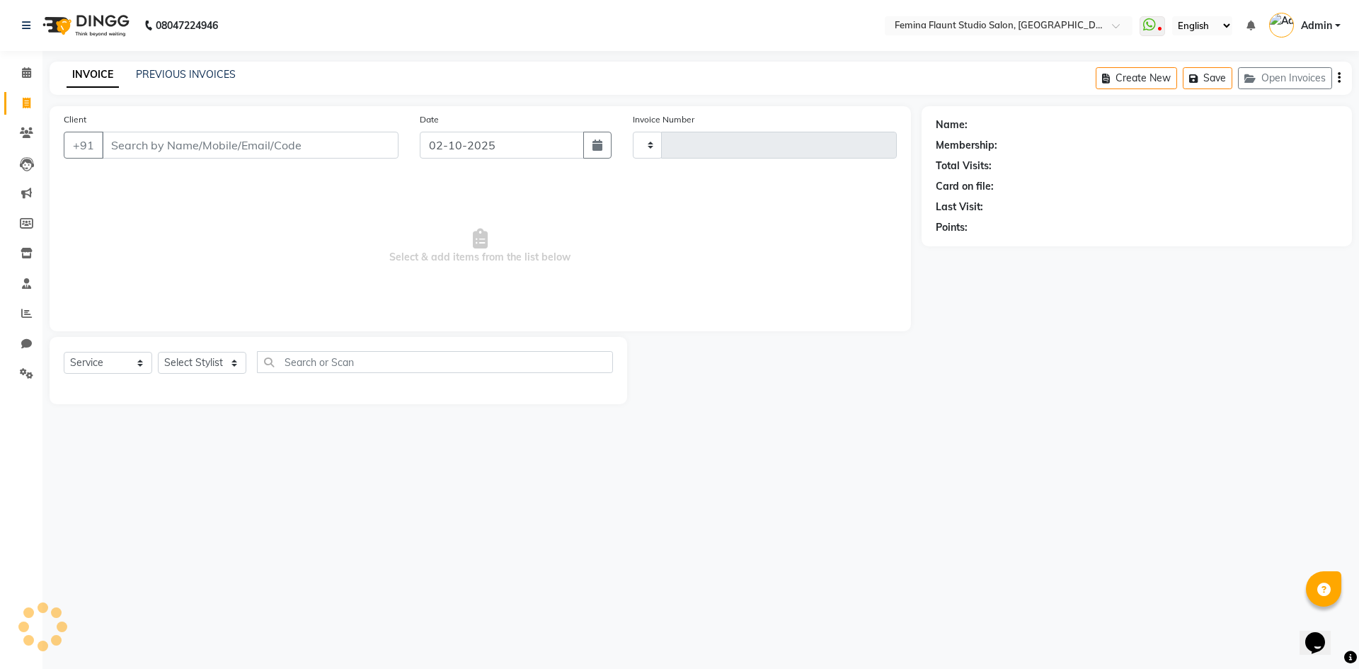
type input "0671"
select select "8333"
click at [152, 74] on link "PREVIOUS INVOICES" at bounding box center [186, 74] width 100 height 13
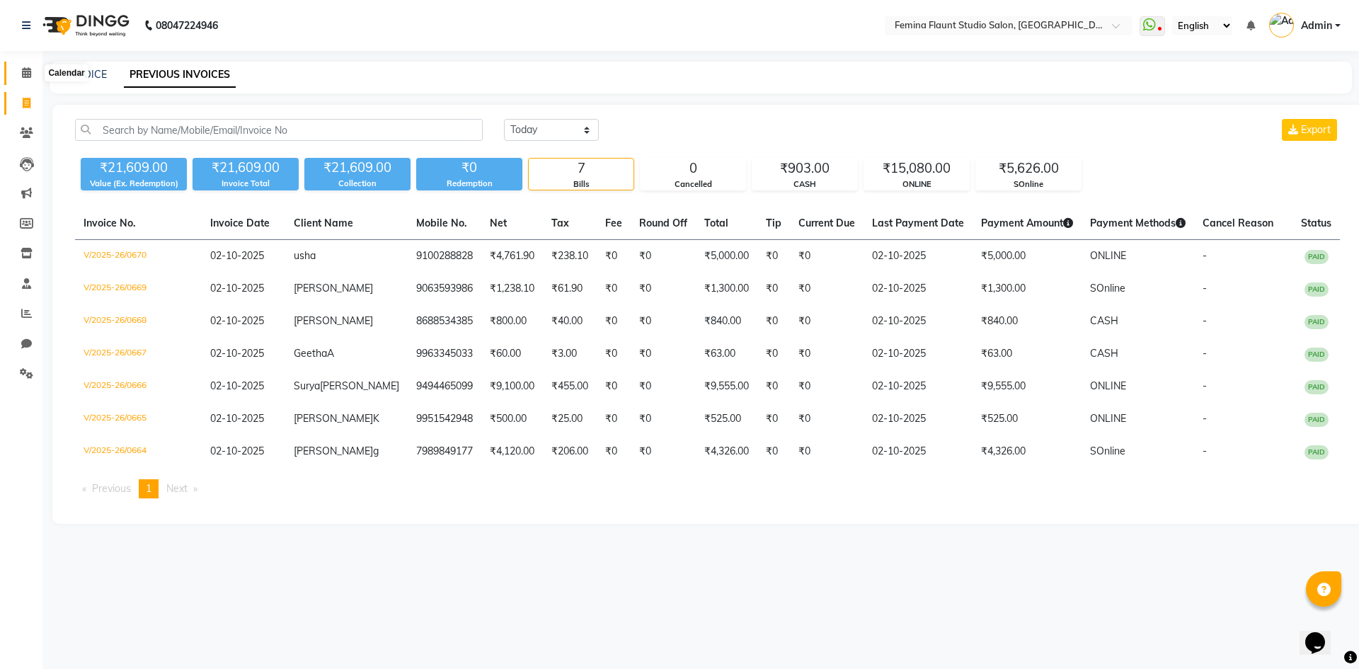
click at [33, 72] on span at bounding box center [26, 73] width 25 height 16
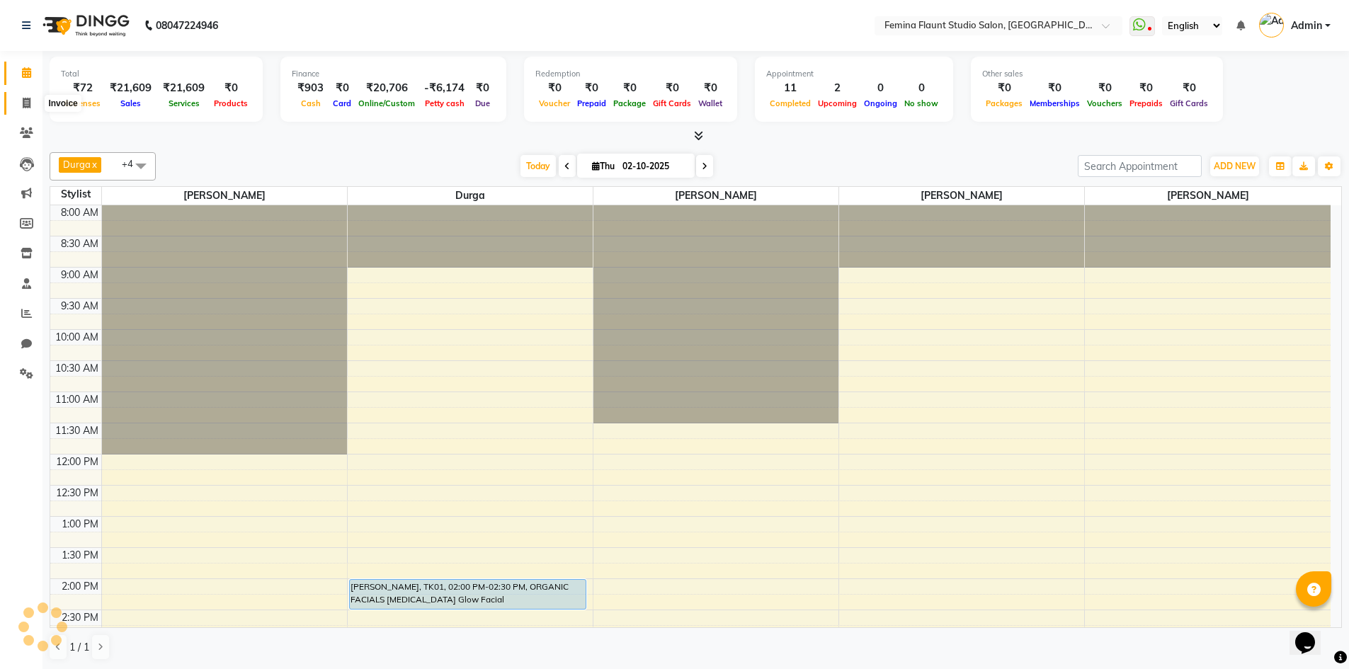
click at [23, 105] on icon at bounding box center [27, 103] width 8 height 11
select select "service"
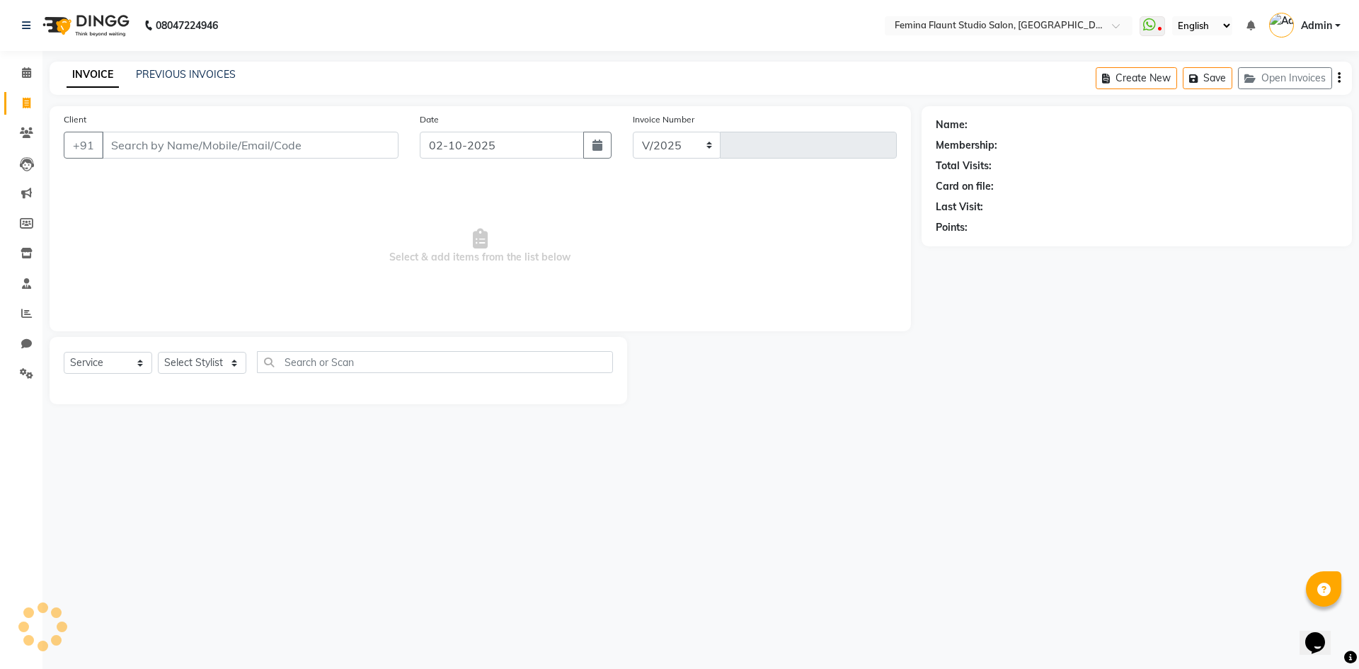
select select "8333"
type input "0671"
click at [132, 142] on input "Client" at bounding box center [250, 145] width 297 height 27
drag, startPoint x: 132, startPoint y: 142, endPoint x: 0, endPoint y: 87, distance: 142.8
click at [124, 141] on input "Client" at bounding box center [250, 145] width 297 height 27
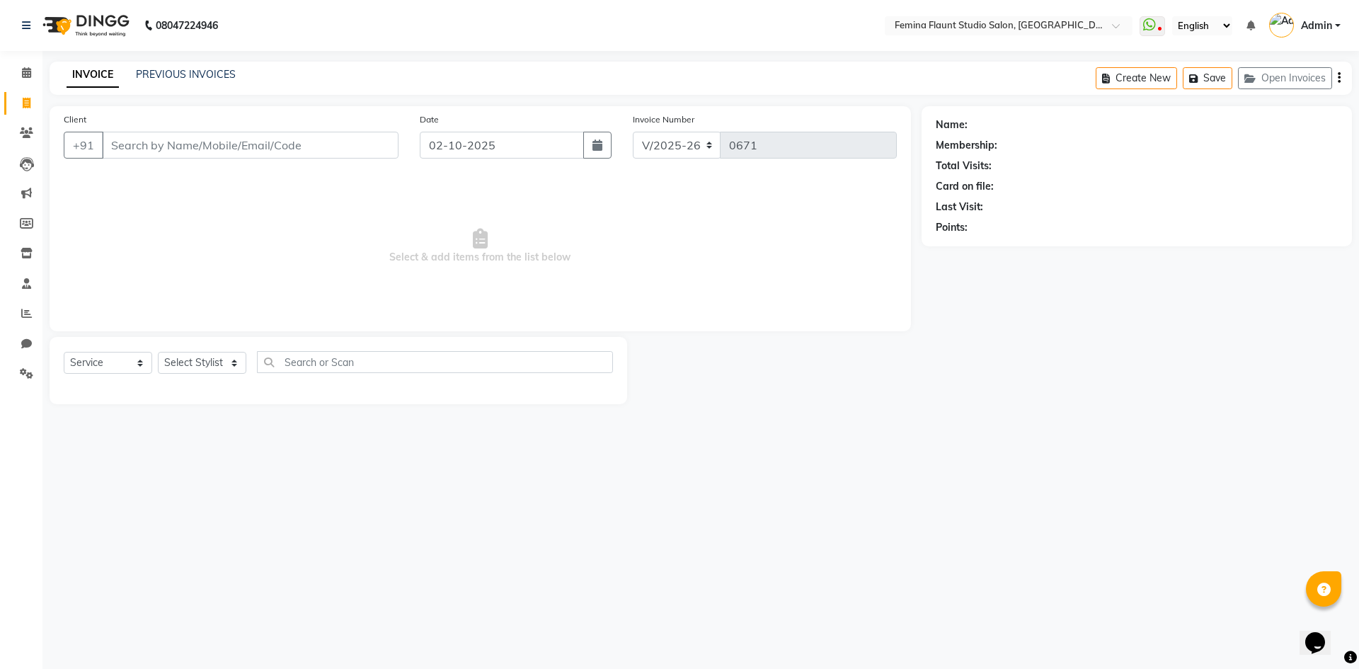
click at [110, 130] on div "Client +91" at bounding box center [231, 141] width 356 height 58
click at [120, 146] on input "Client" at bounding box center [250, 145] width 297 height 27
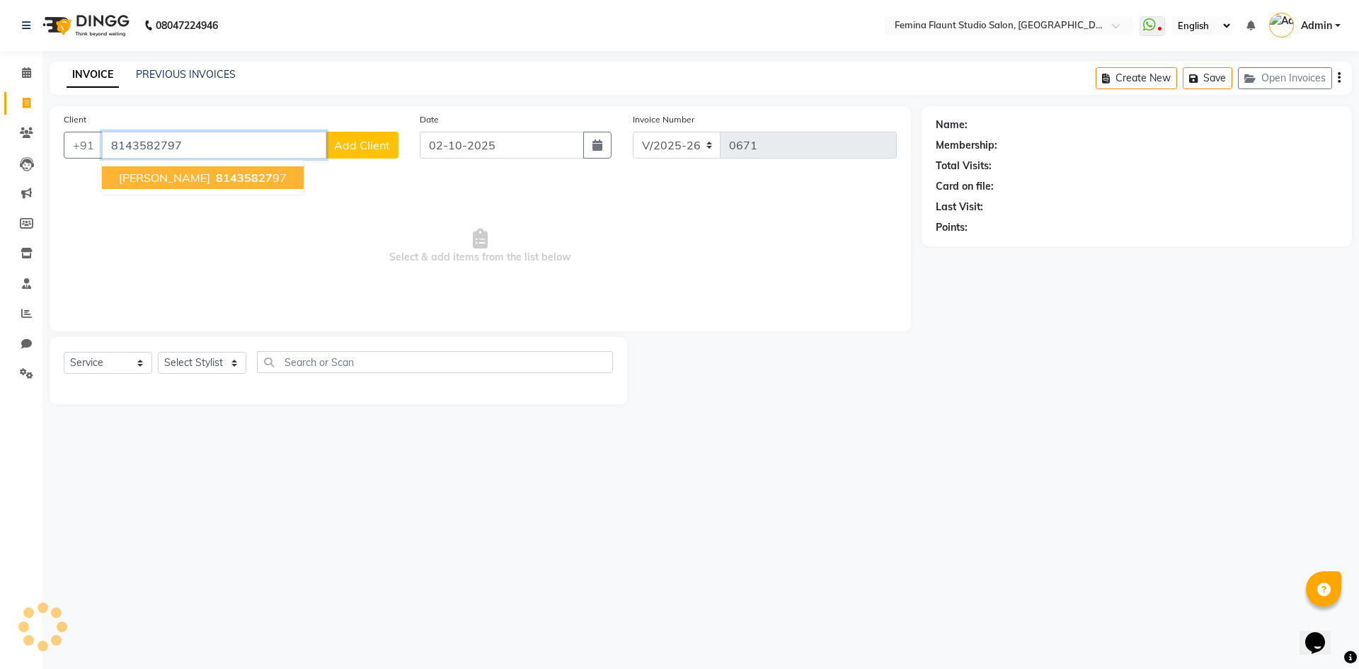
type input "8143582797"
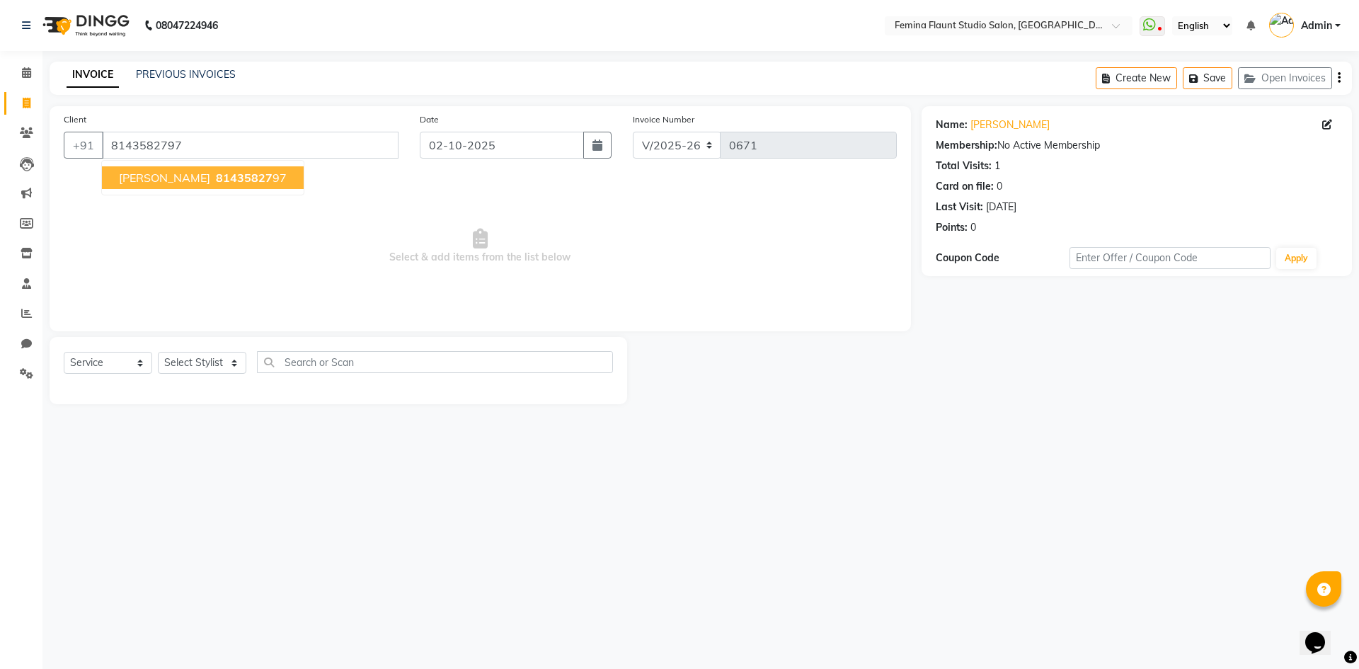
click at [216, 176] on span "81435827" at bounding box center [244, 178] width 57 height 14
click at [133, 361] on select "Select Service Product Membership Package Voucher Prepaid Gift Card" at bounding box center [108, 363] width 88 height 22
click at [64, 352] on select "Select Service Product Membership Package Voucher Prepaid Gift Card" at bounding box center [108, 363] width 88 height 22
click at [133, 405] on main "INVOICE PREVIOUS INVOICES Create New Save Open Invoices Client [PHONE_NUMBER] D…" at bounding box center [700, 244] width 1317 height 364
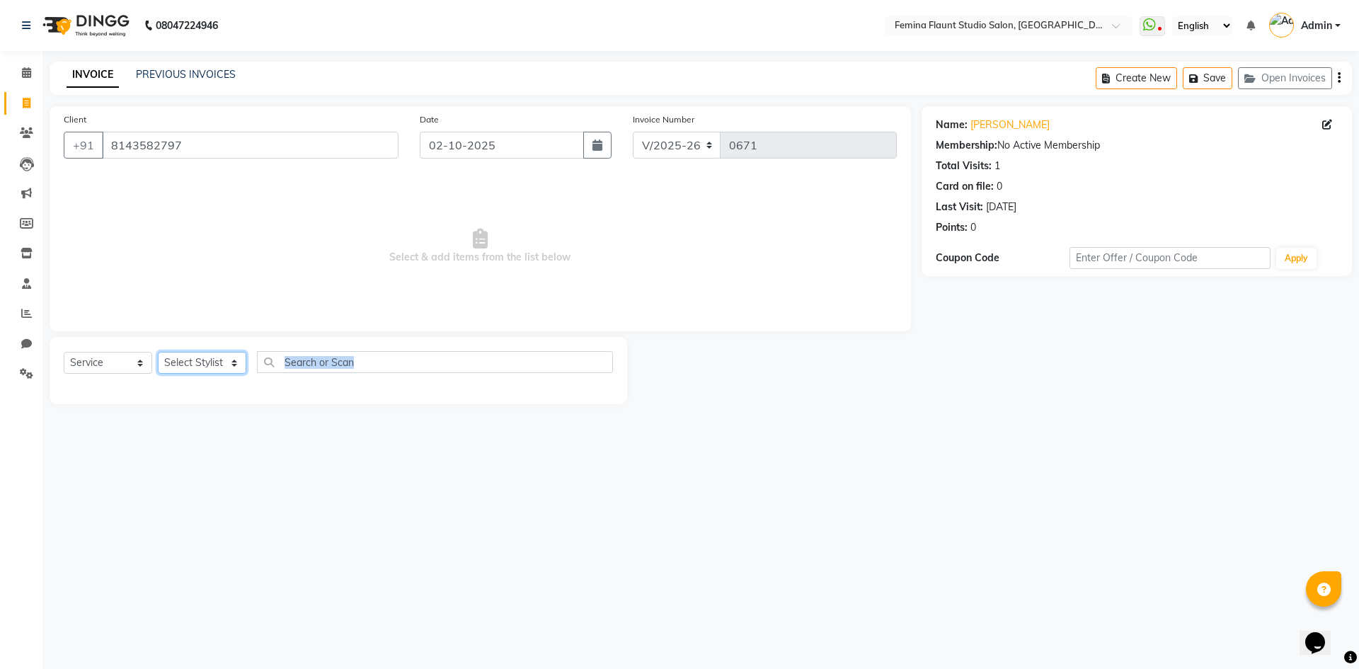
click at [193, 356] on select "Select Stylist Admin Durga [PERSON_NAME] [PERSON_NAME] Sri [PERSON_NAME] [PERSO…" at bounding box center [202, 363] width 88 height 22
click at [202, 367] on select "Select Stylist Admin Durga [PERSON_NAME] [PERSON_NAME] Sri [PERSON_NAME] [PERSO…" at bounding box center [202, 363] width 88 height 22
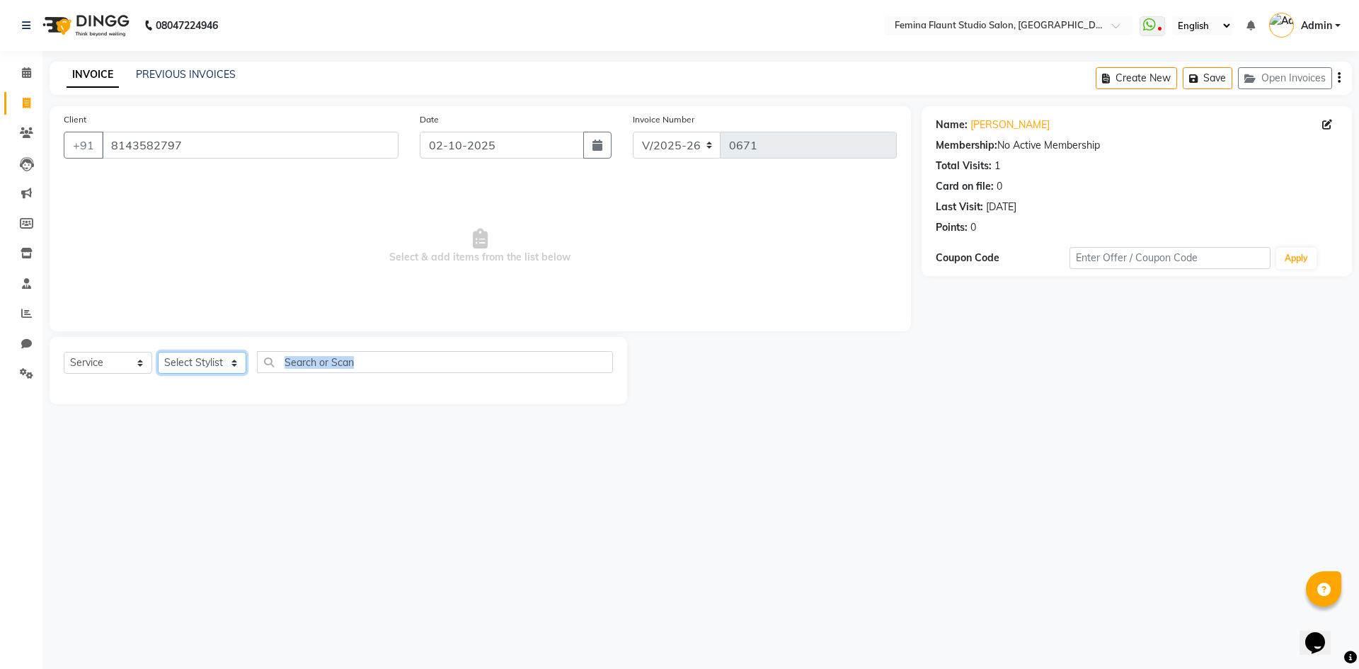
select select "83818"
click at [158, 352] on select "Select Stylist Admin Durga [PERSON_NAME] [PERSON_NAME] Sri [PERSON_NAME] [PERSO…" at bounding box center [202, 363] width 88 height 22
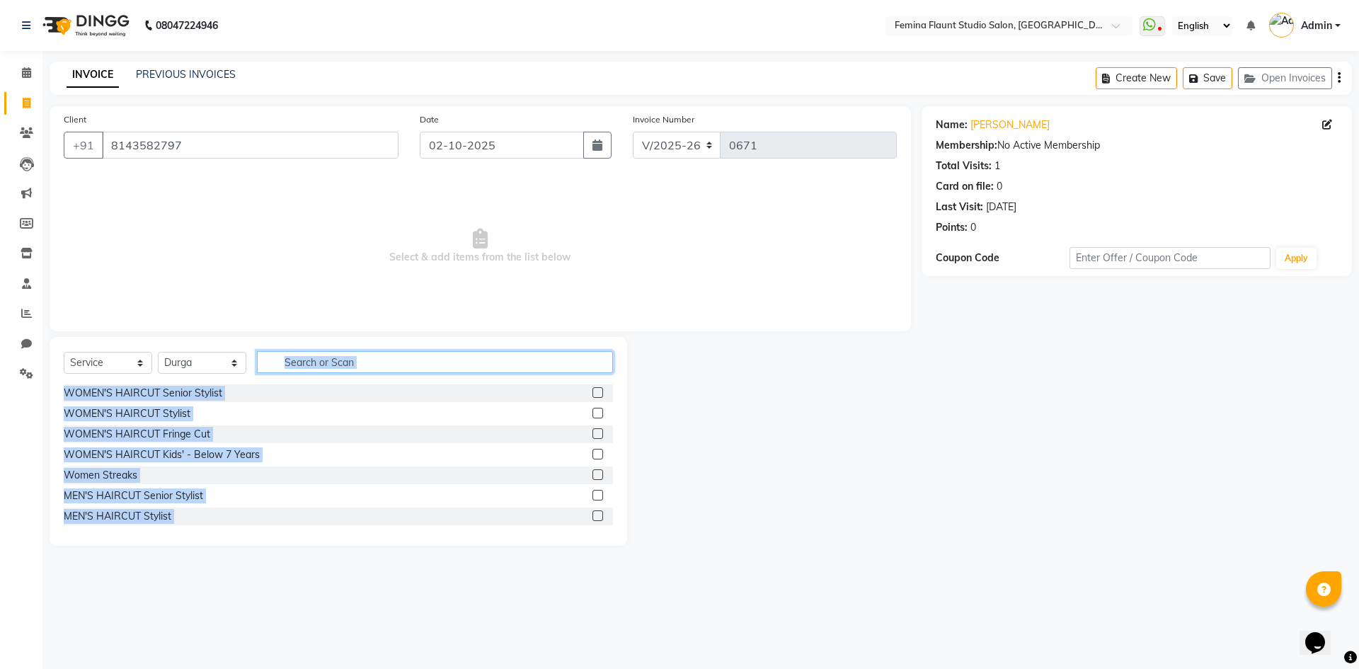
click at [417, 360] on input "text" at bounding box center [435, 362] width 356 height 22
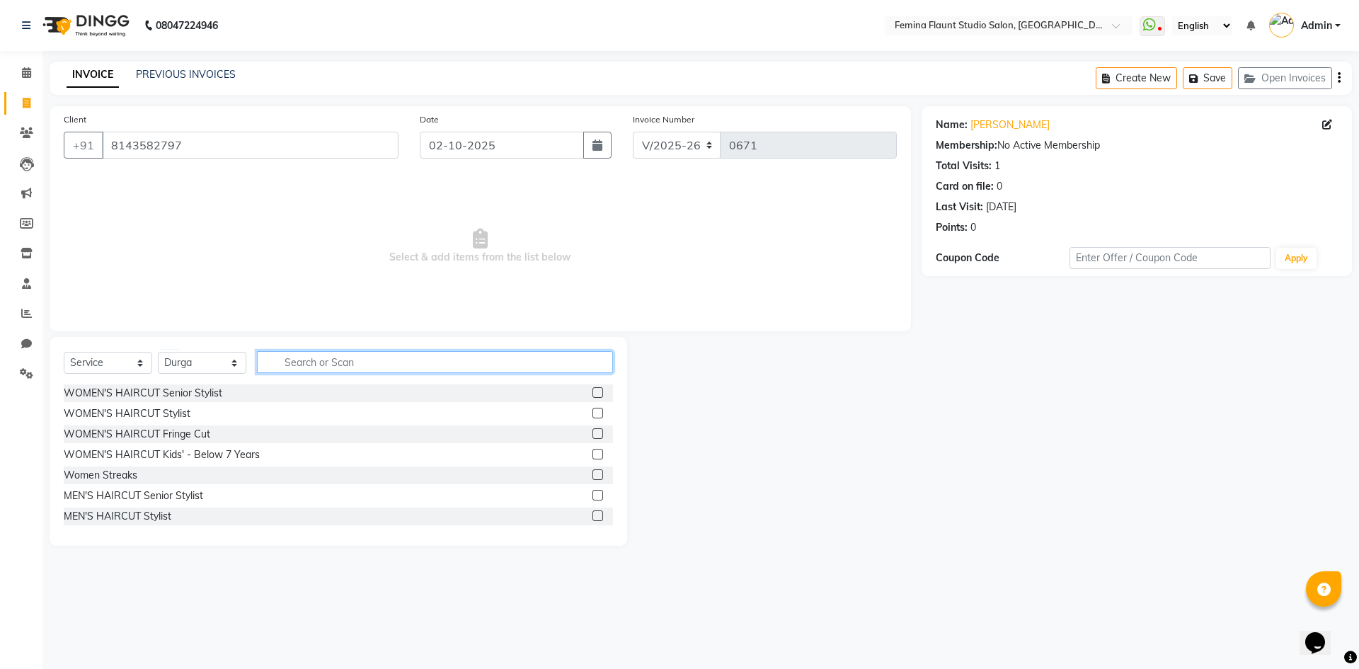
click at [417, 360] on input "text" at bounding box center [435, 362] width 356 height 22
click at [348, 364] on input "text" at bounding box center [435, 362] width 356 height 22
type input "eye"
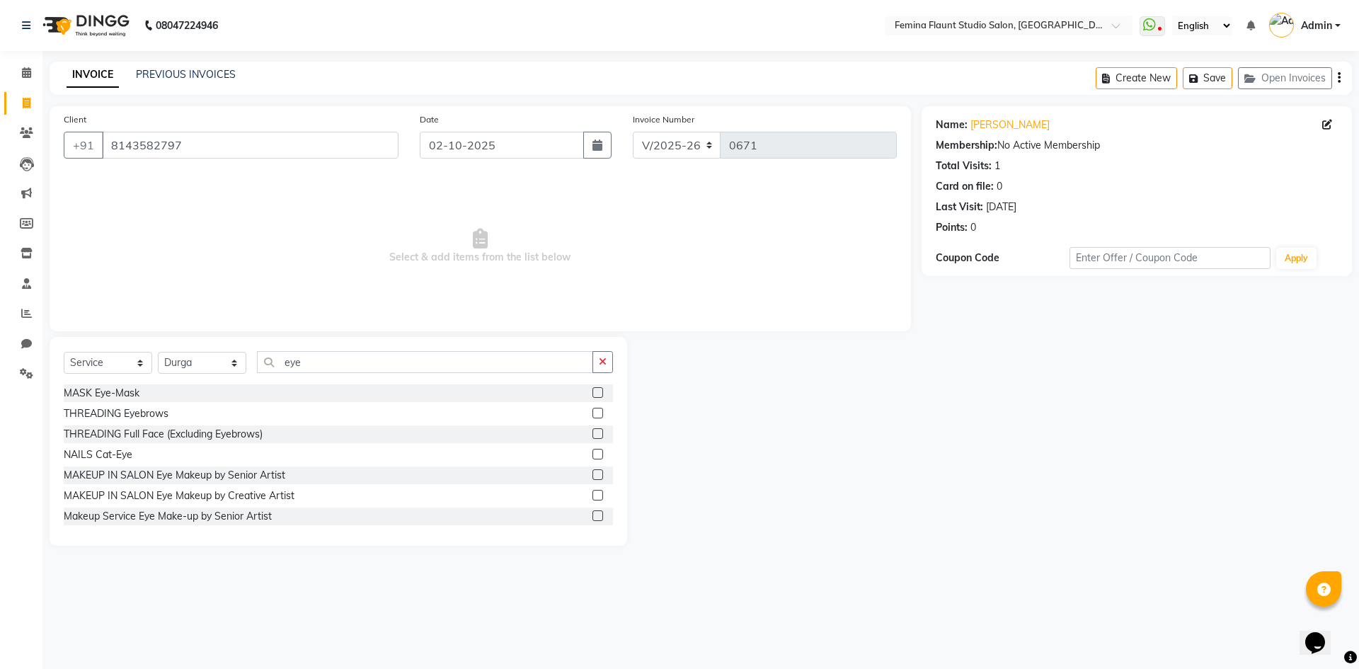
click at [593, 413] on label at bounding box center [598, 413] width 11 height 11
click at [593, 413] on input "checkbox" at bounding box center [597, 413] width 9 height 9
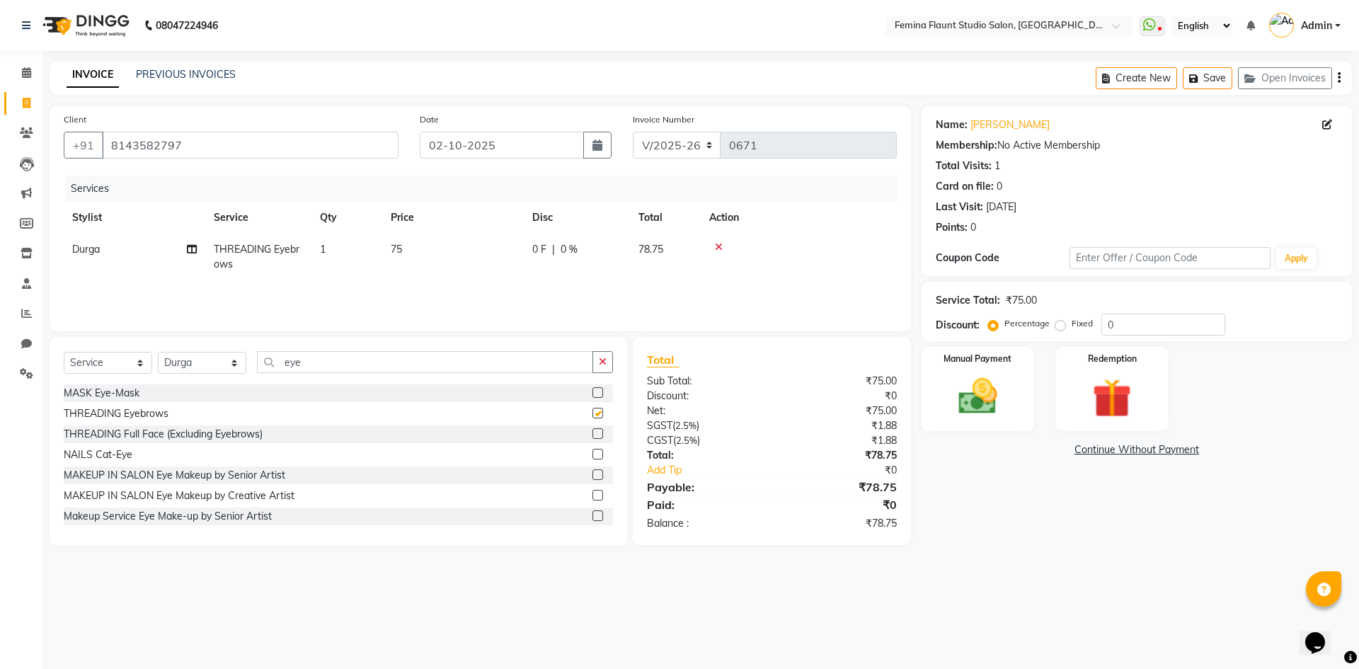
checkbox input "false"
click at [503, 362] on input "eye" at bounding box center [425, 362] width 336 height 22
type input "e"
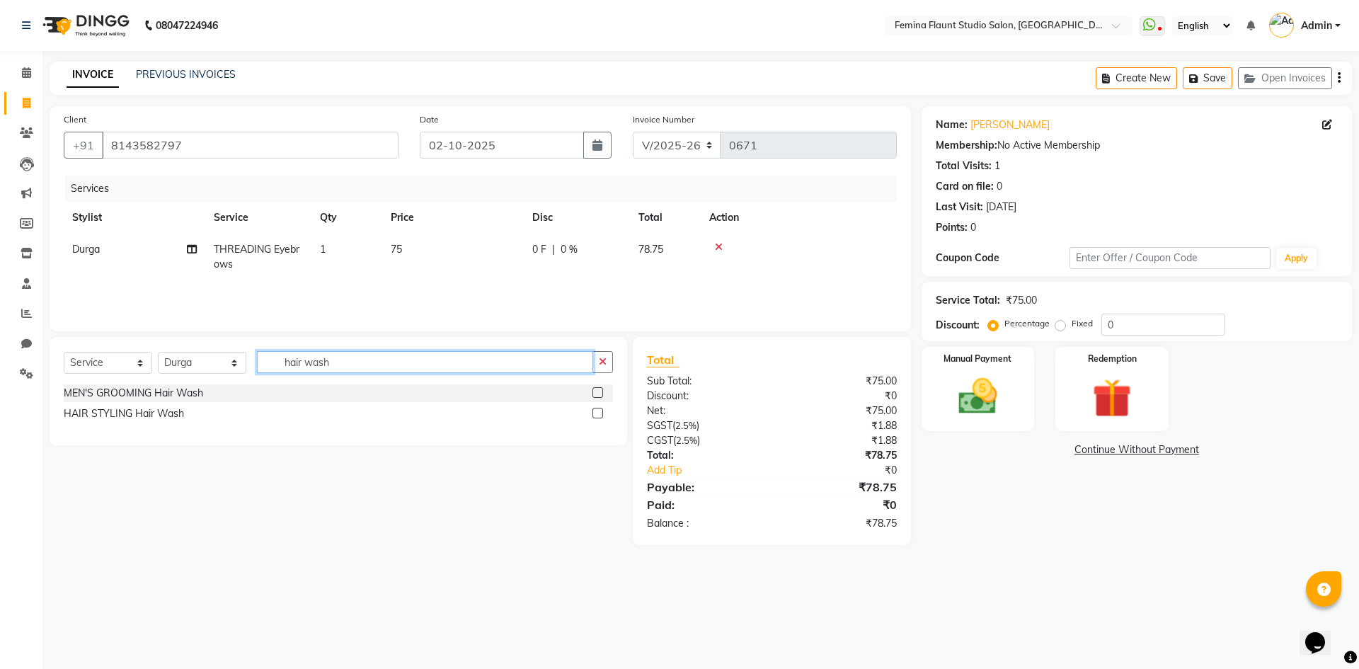
type input "hair wash"
click at [598, 412] on label at bounding box center [598, 413] width 11 height 11
click at [598, 412] on input "checkbox" at bounding box center [597, 413] width 9 height 9
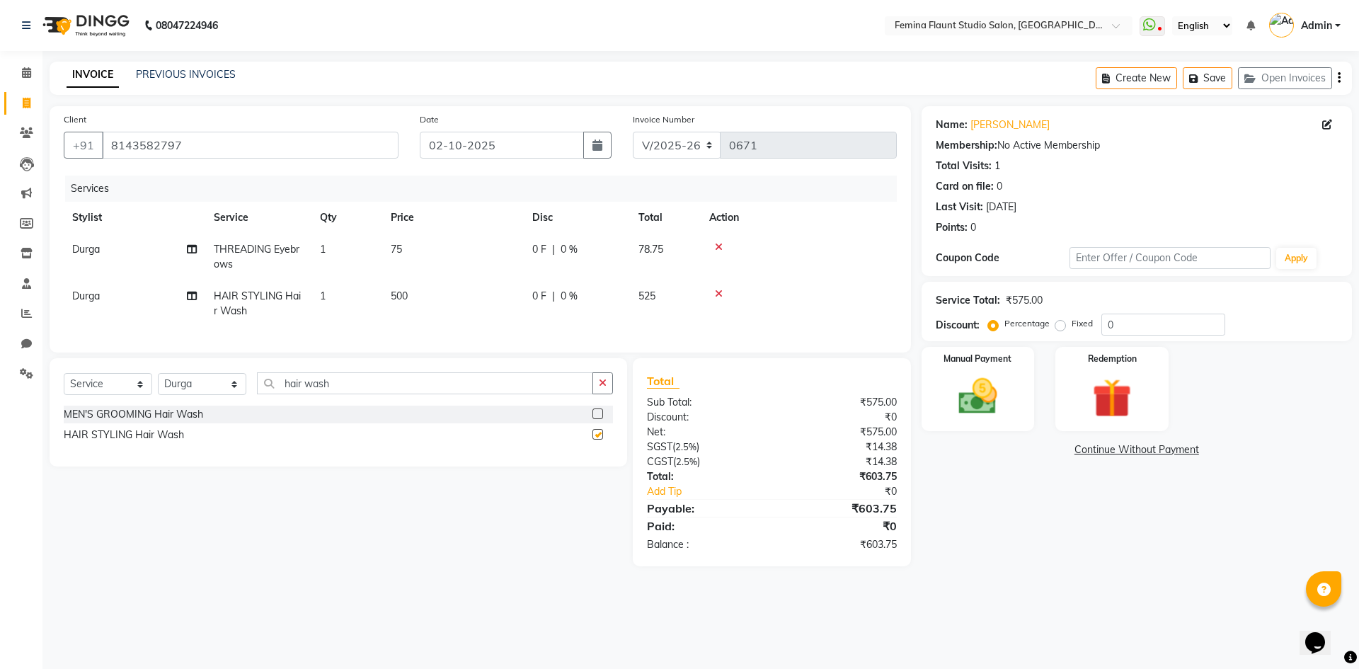
checkbox input "false"
click at [1072, 324] on label "Fixed" at bounding box center [1082, 323] width 21 height 13
click at [1061, 324] on input "Fixed" at bounding box center [1063, 324] width 10 height 10
radio input "true"
click at [1138, 321] on input "0" at bounding box center [1164, 325] width 124 height 22
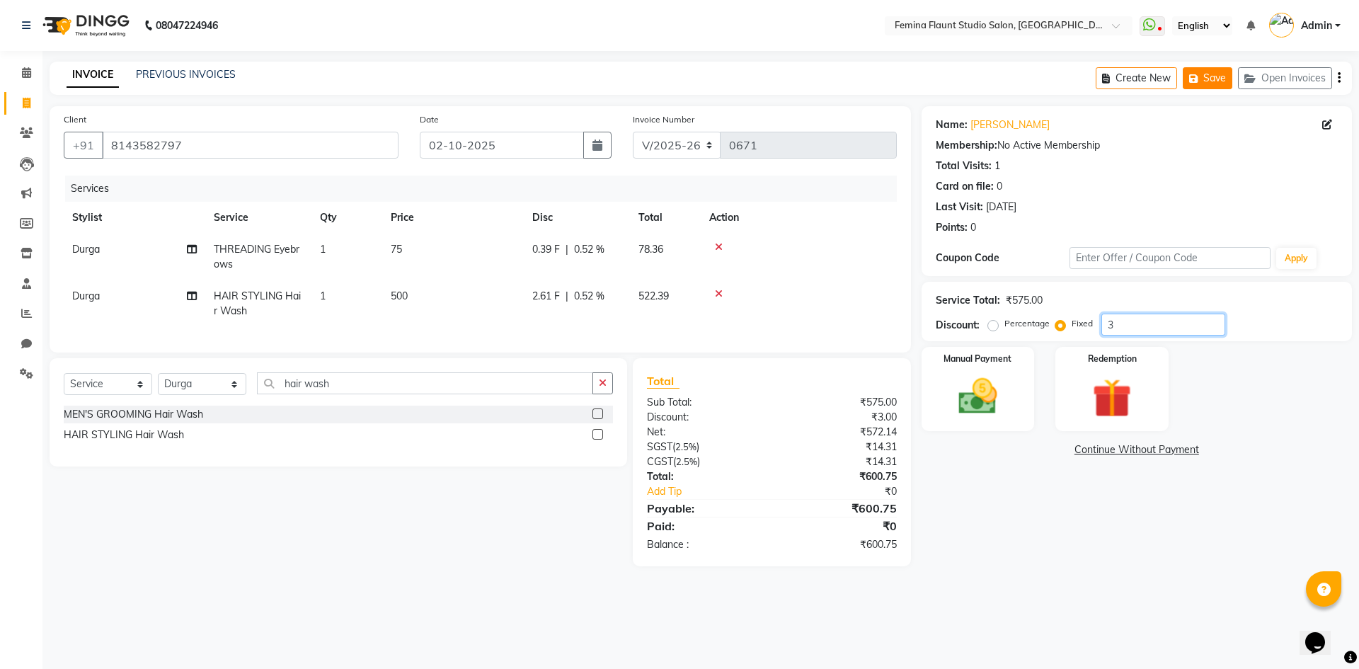
type input "3"
click at [1220, 72] on button "Save" at bounding box center [1208, 78] width 50 height 22
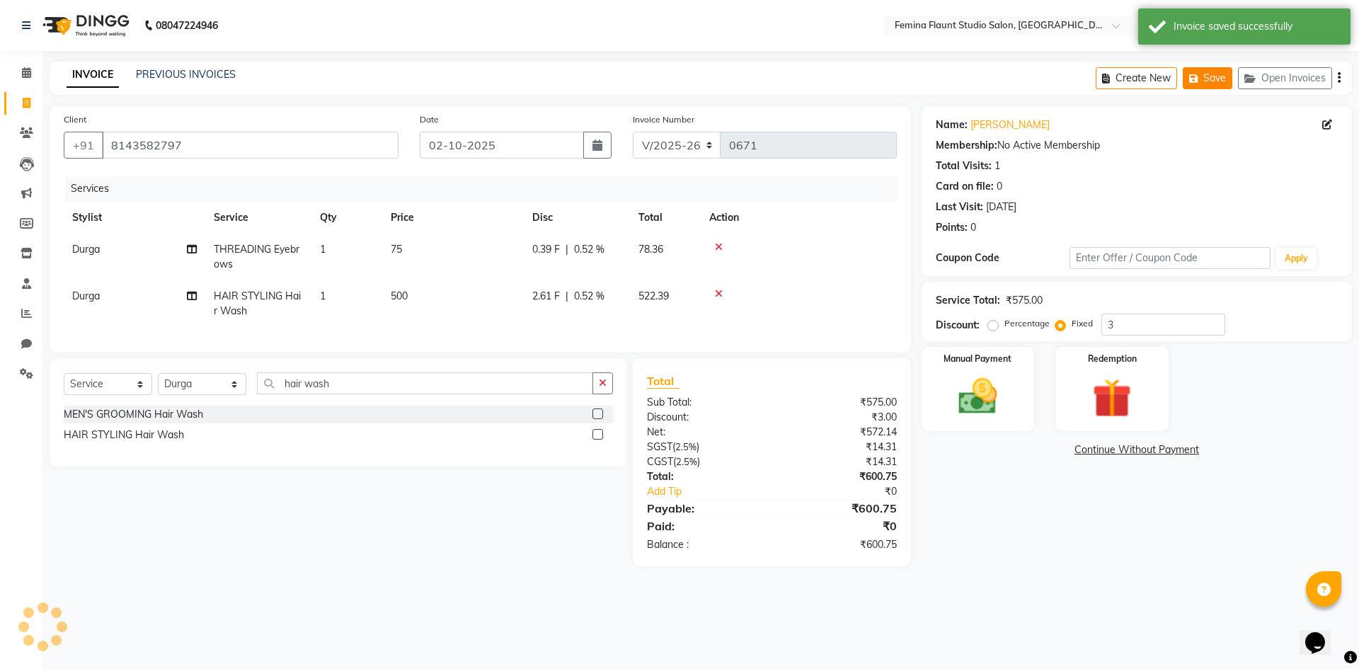
click at [1218, 77] on button "Save" at bounding box center [1208, 78] width 50 height 22
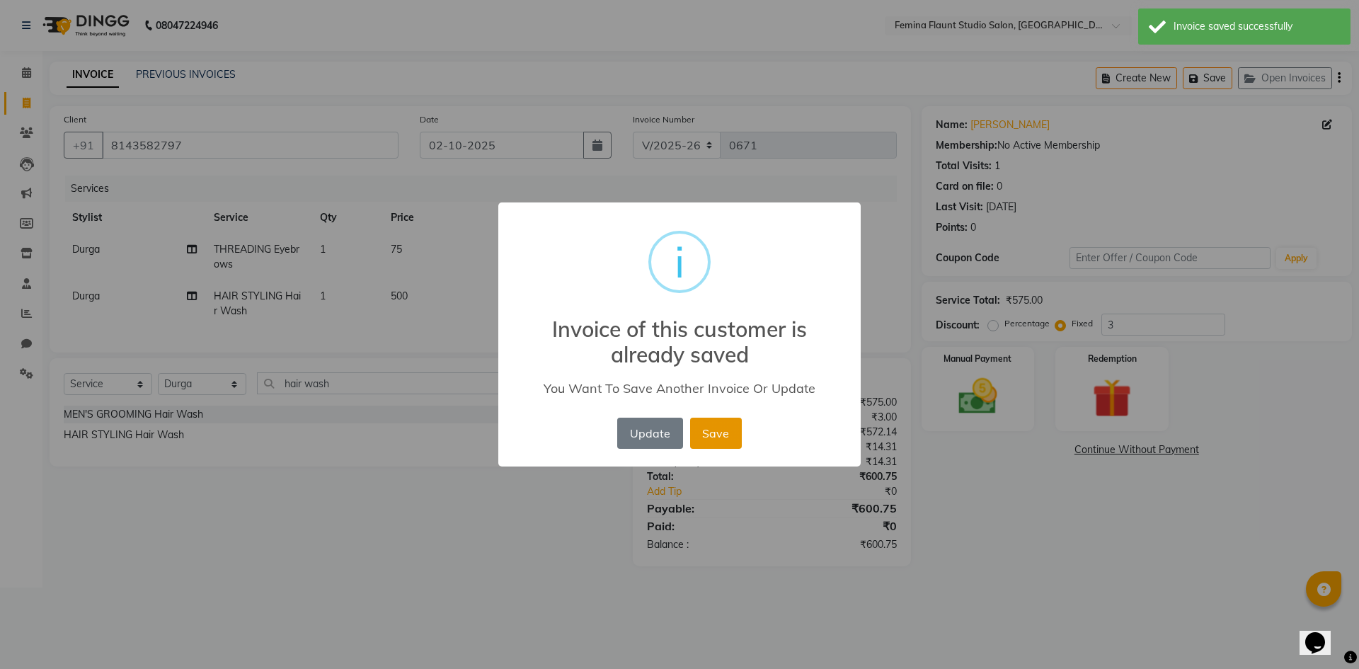
click at [716, 433] on button "Save" at bounding box center [716, 433] width 52 height 31
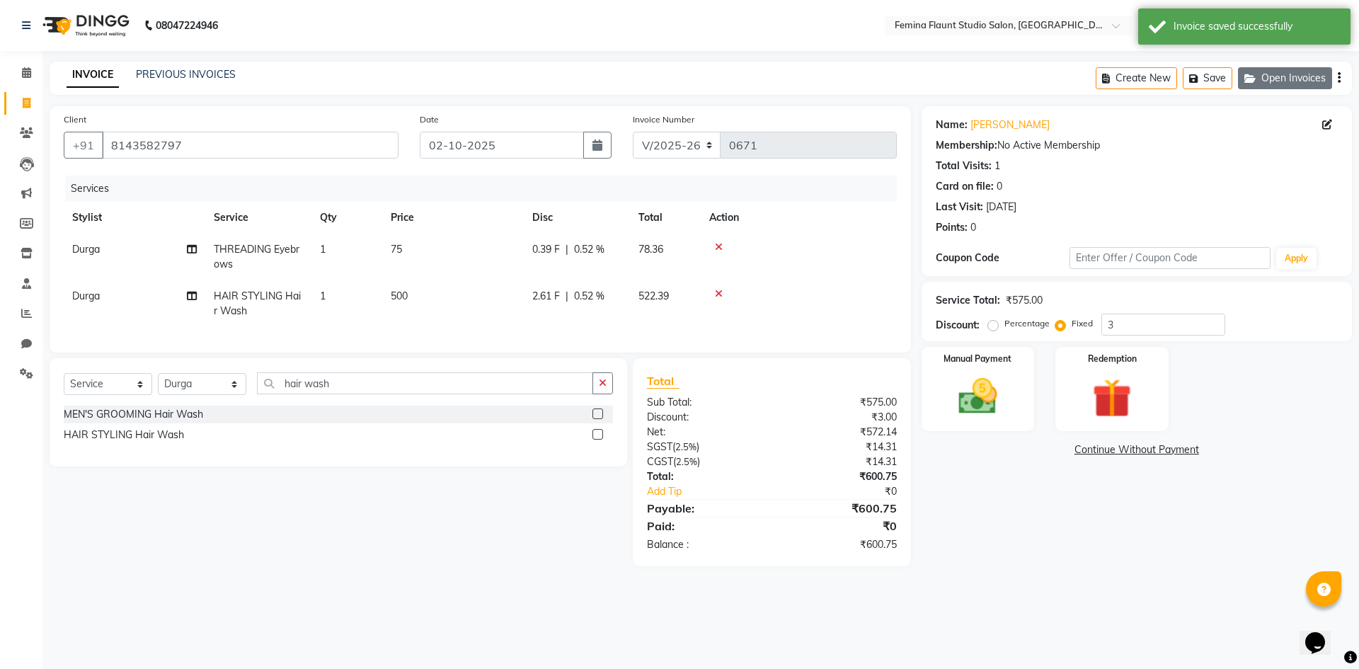
click at [1279, 74] on button "Open Invoices" at bounding box center [1285, 78] width 94 height 22
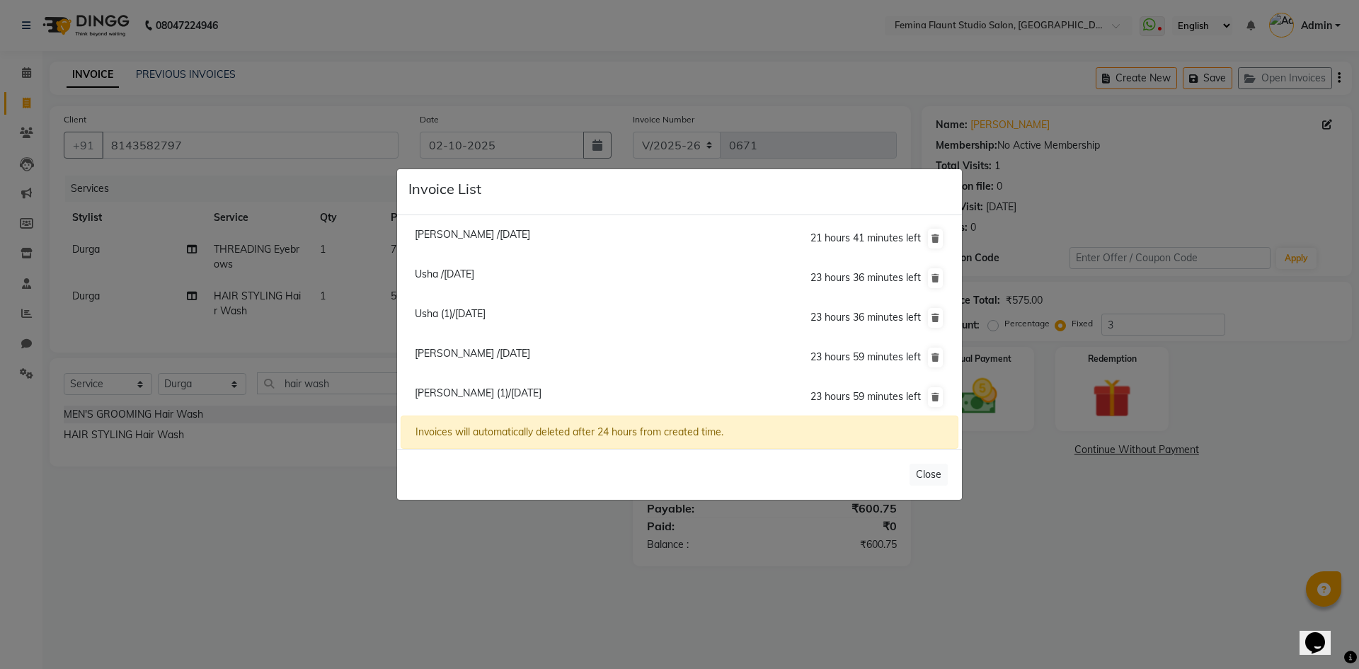
click at [628, 348] on li "[PERSON_NAME] /[DATE] 23 hours 59 minutes left" at bounding box center [680, 358] width 558 height 40
click at [521, 350] on span "[PERSON_NAME] /[DATE]" at bounding box center [472, 353] width 115 height 13
radio input "false"
radio input "true"
type input "3"
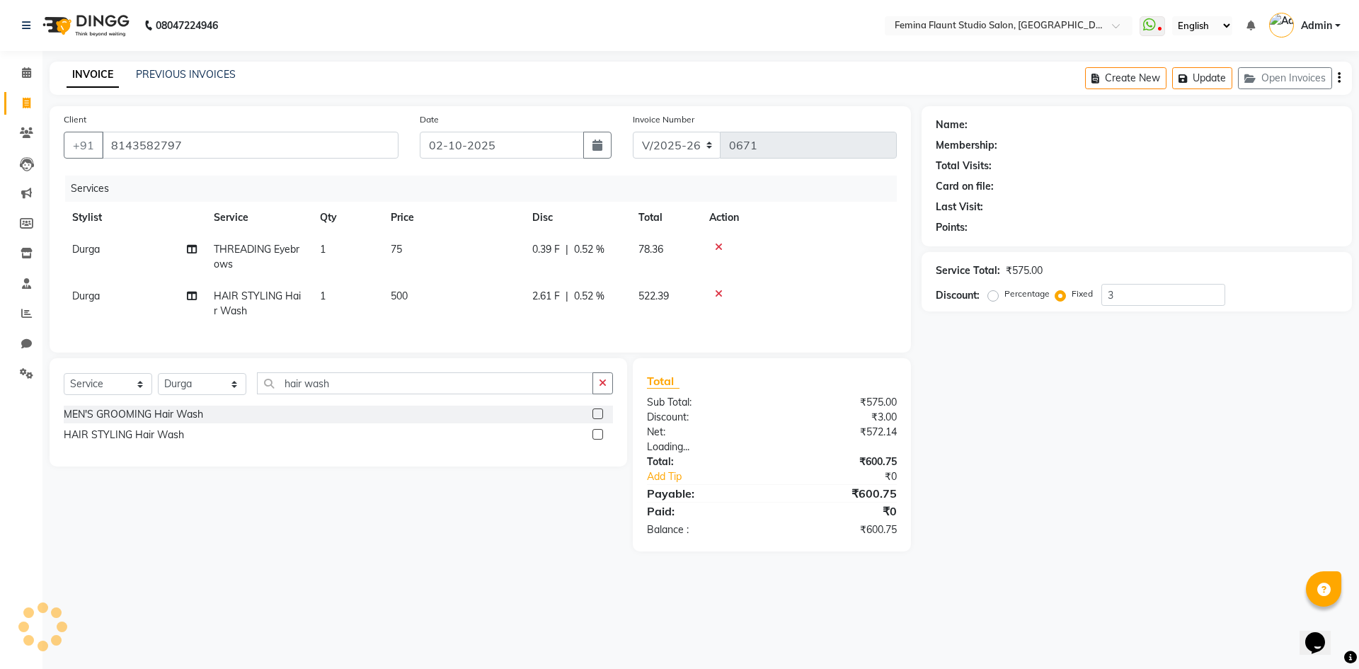
click at [521, 350] on ul "[PERSON_NAME] /[DATE] 21 hours 41 minutes left [GEOGRAPHIC_DATA] /[DATE] 23 hou…" at bounding box center [680, 282] width 558 height 198
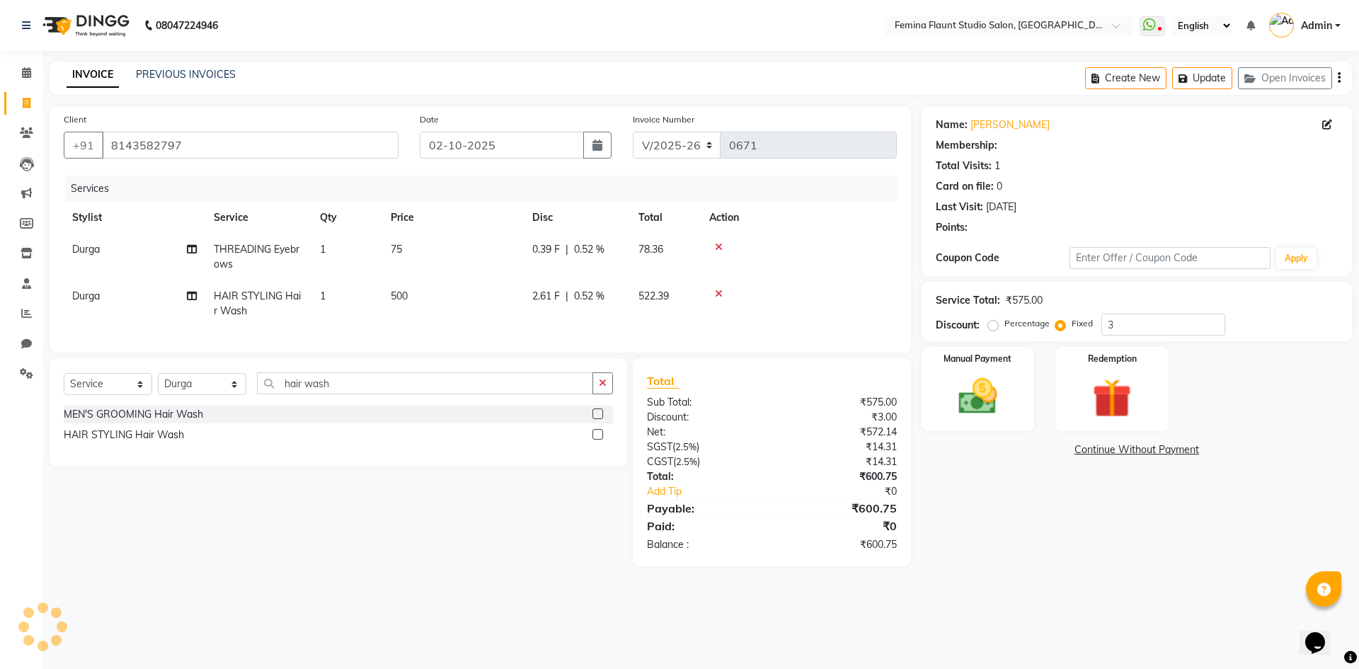
select select
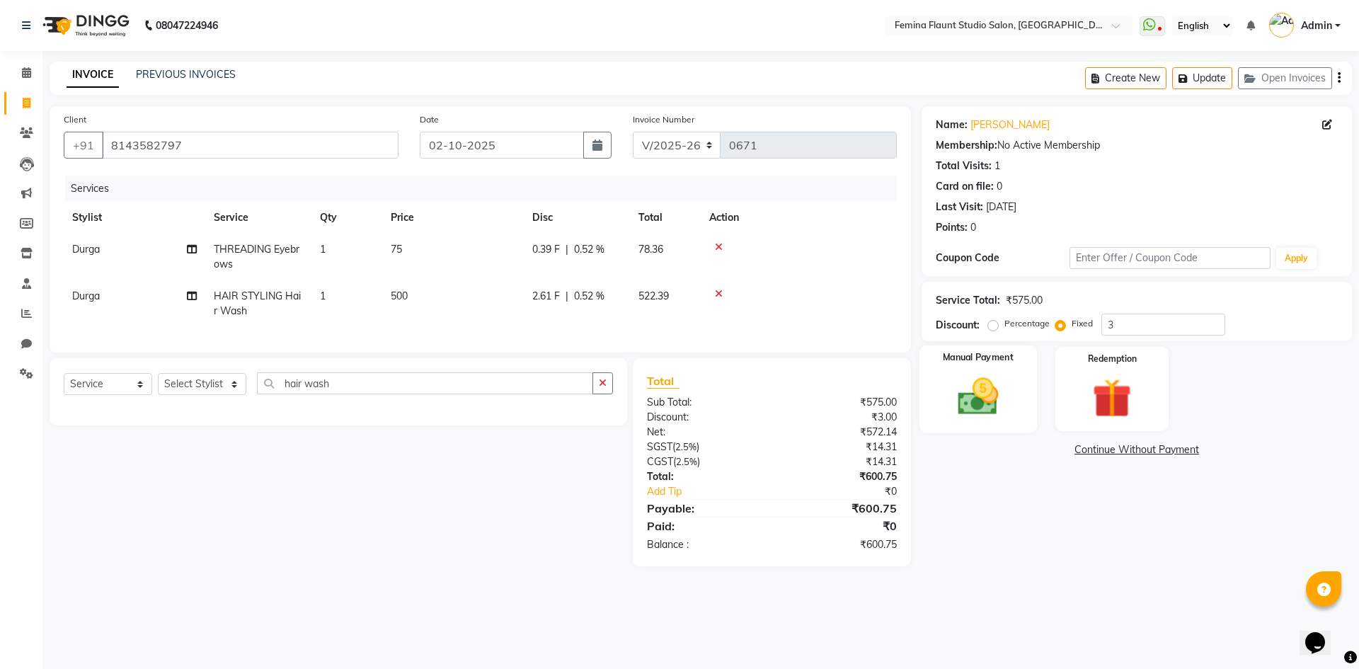
click at [953, 384] on img at bounding box center [978, 396] width 66 height 47
